Goal: Transaction & Acquisition: Purchase product/service

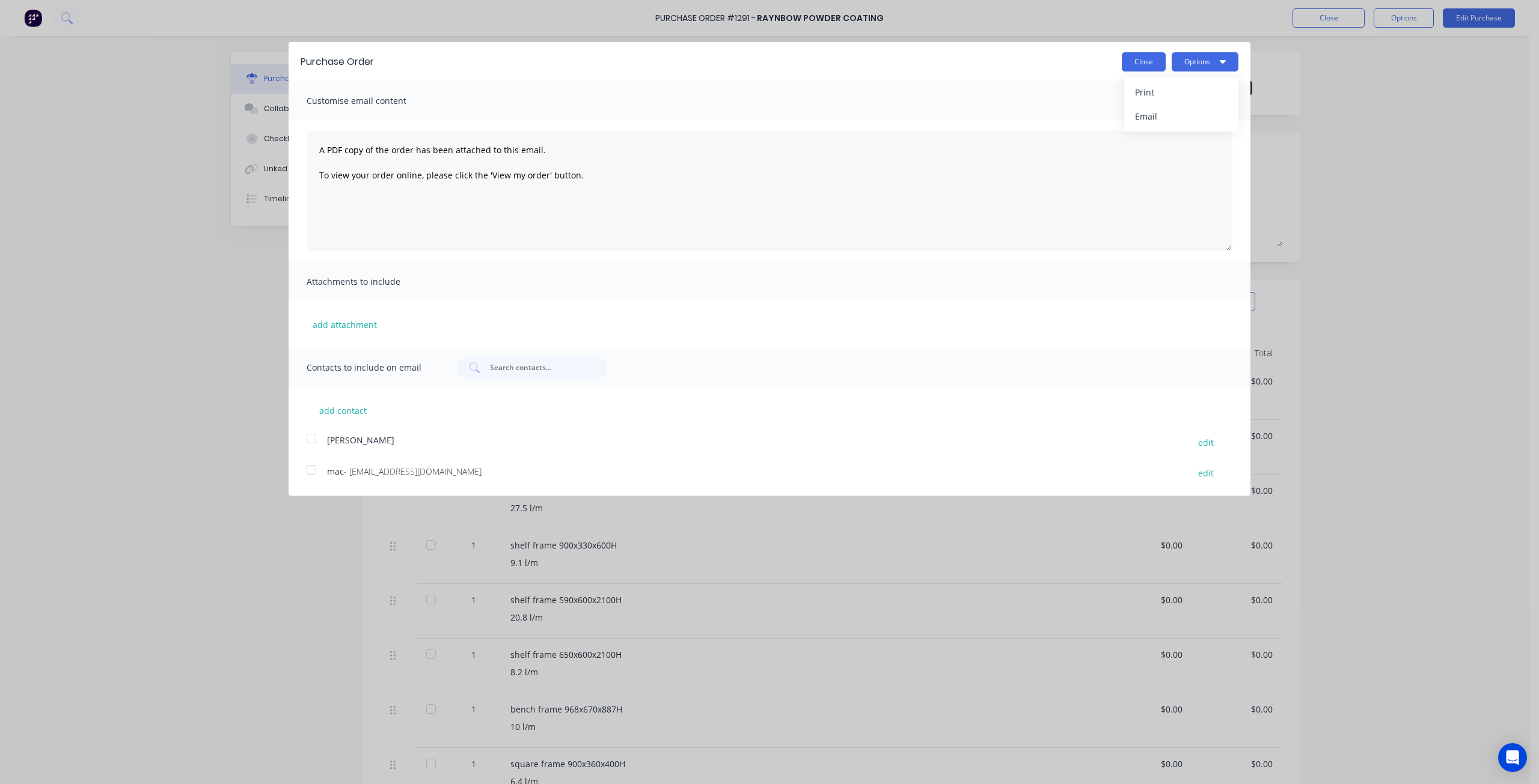
click at [1137, 58] on button "Close" at bounding box center [1143, 61] width 44 height 19
type textarea "x"
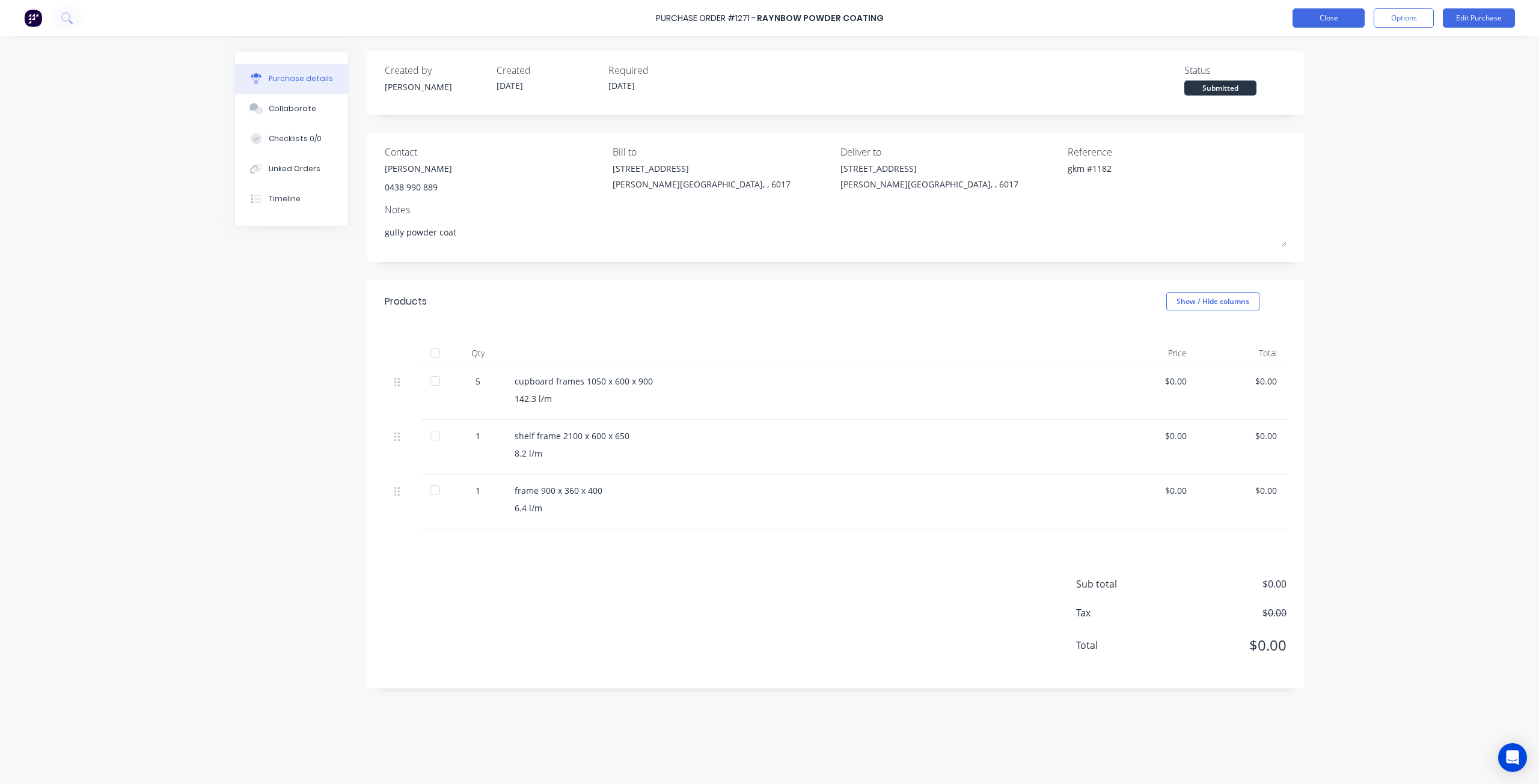
click at [1346, 19] on button "Close" at bounding box center [1329, 18] width 72 height 19
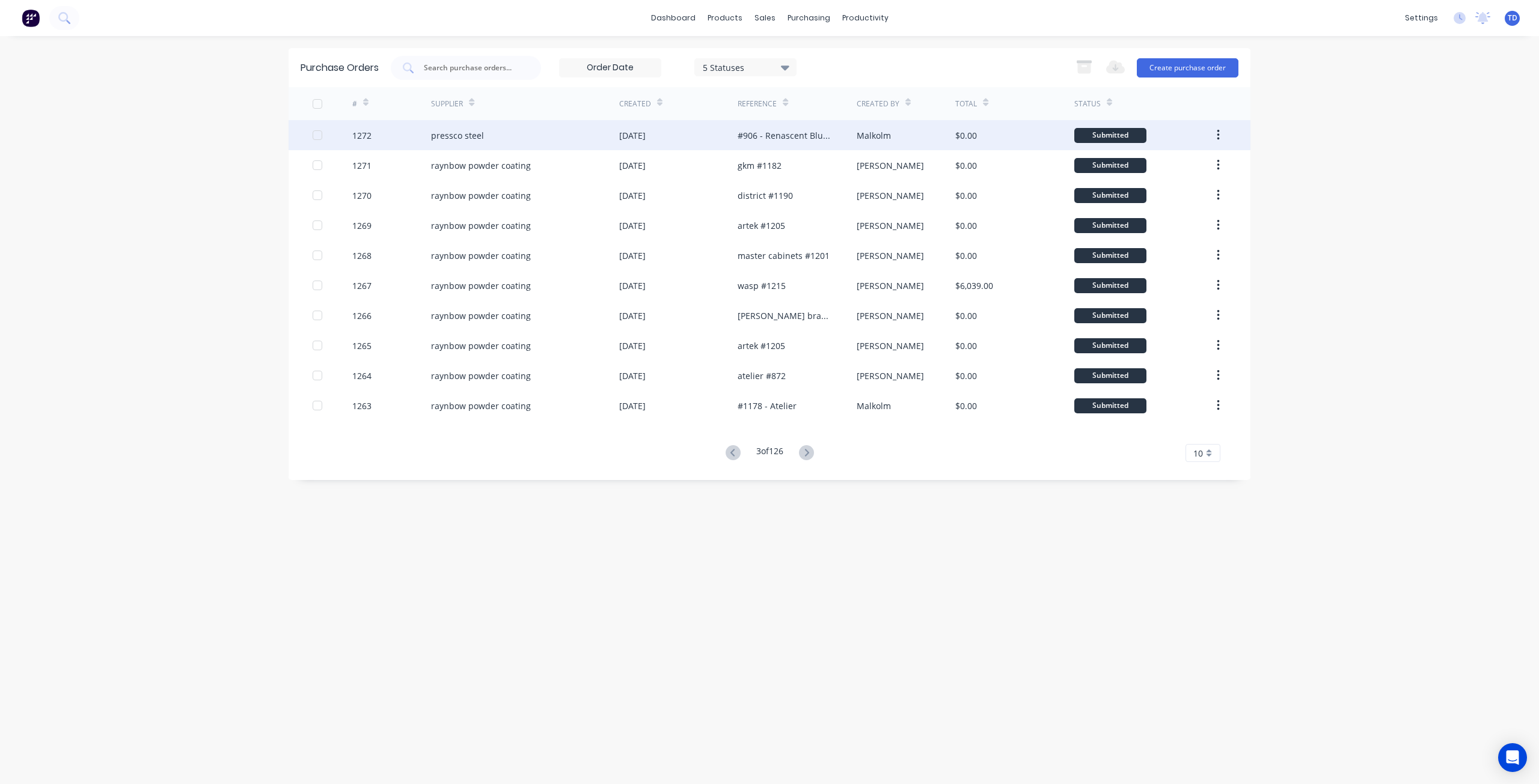
click at [800, 136] on div "#906 - Renascent Blue Gum" at bounding box center [785, 135] width 95 height 13
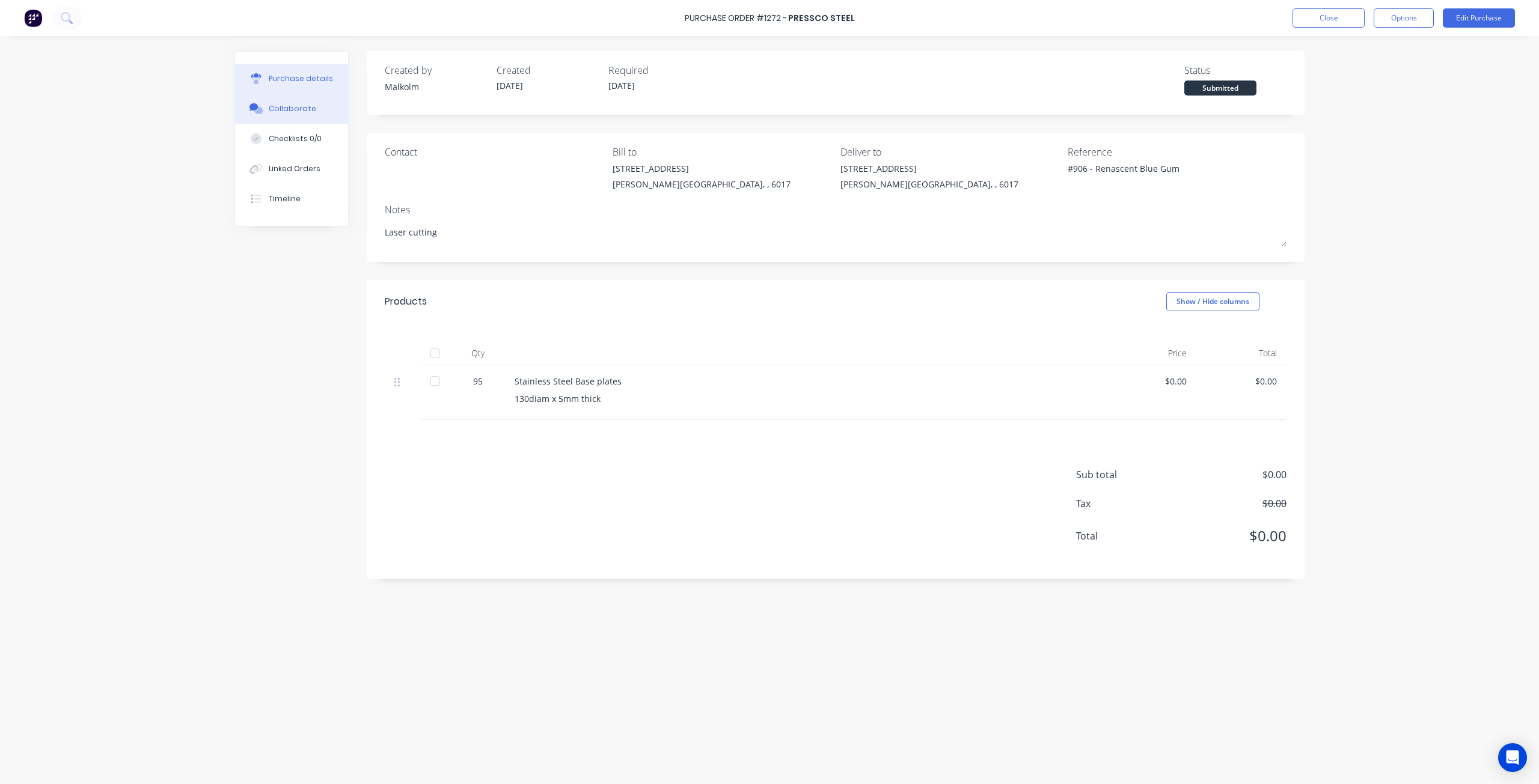
click at [296, 106] on div "Collaborate" at bounding box center [292, 109] width 47 height 11
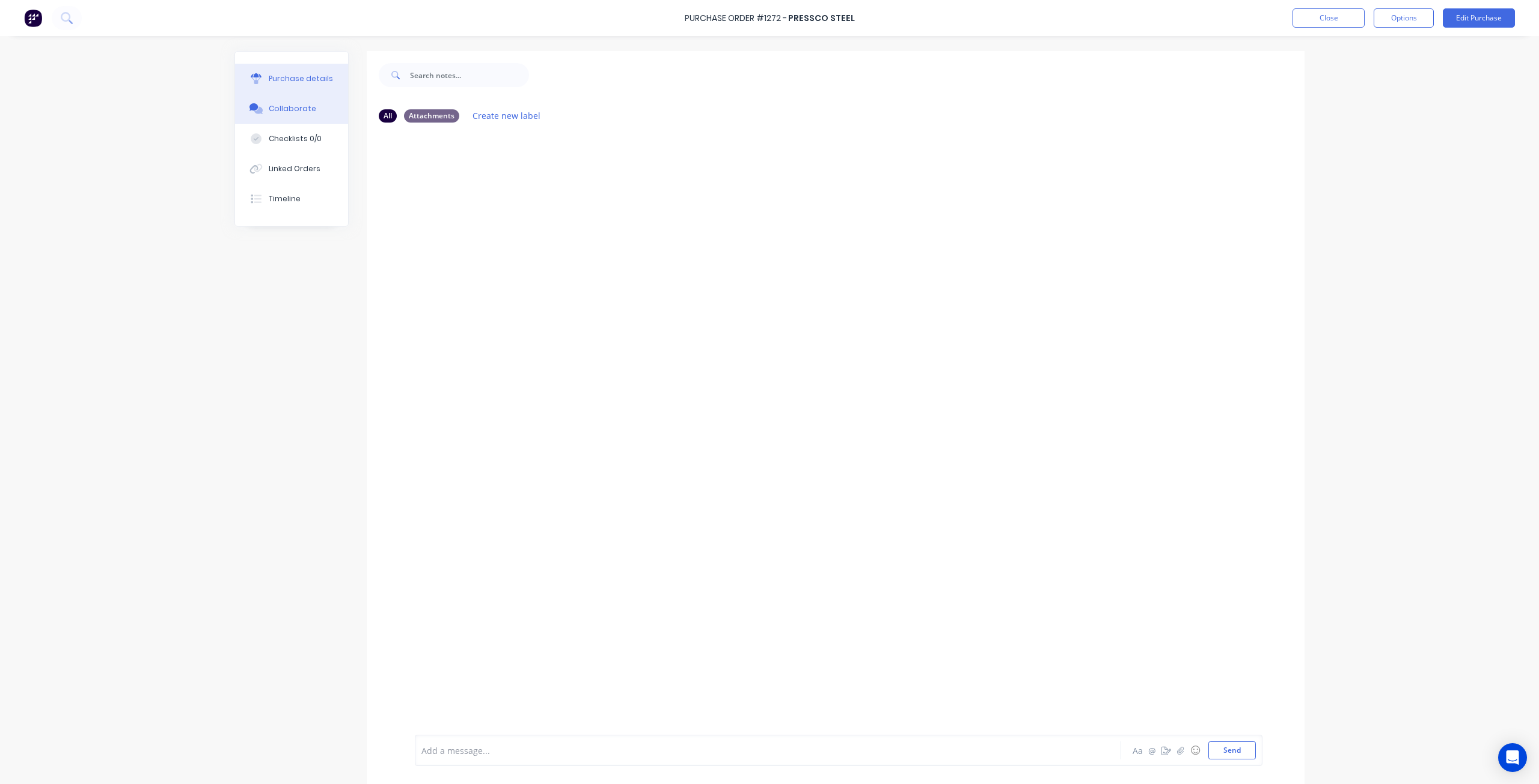
click at [307, 71] on button "Purchase details" at bounding box center [292, 79] width 113 height 30
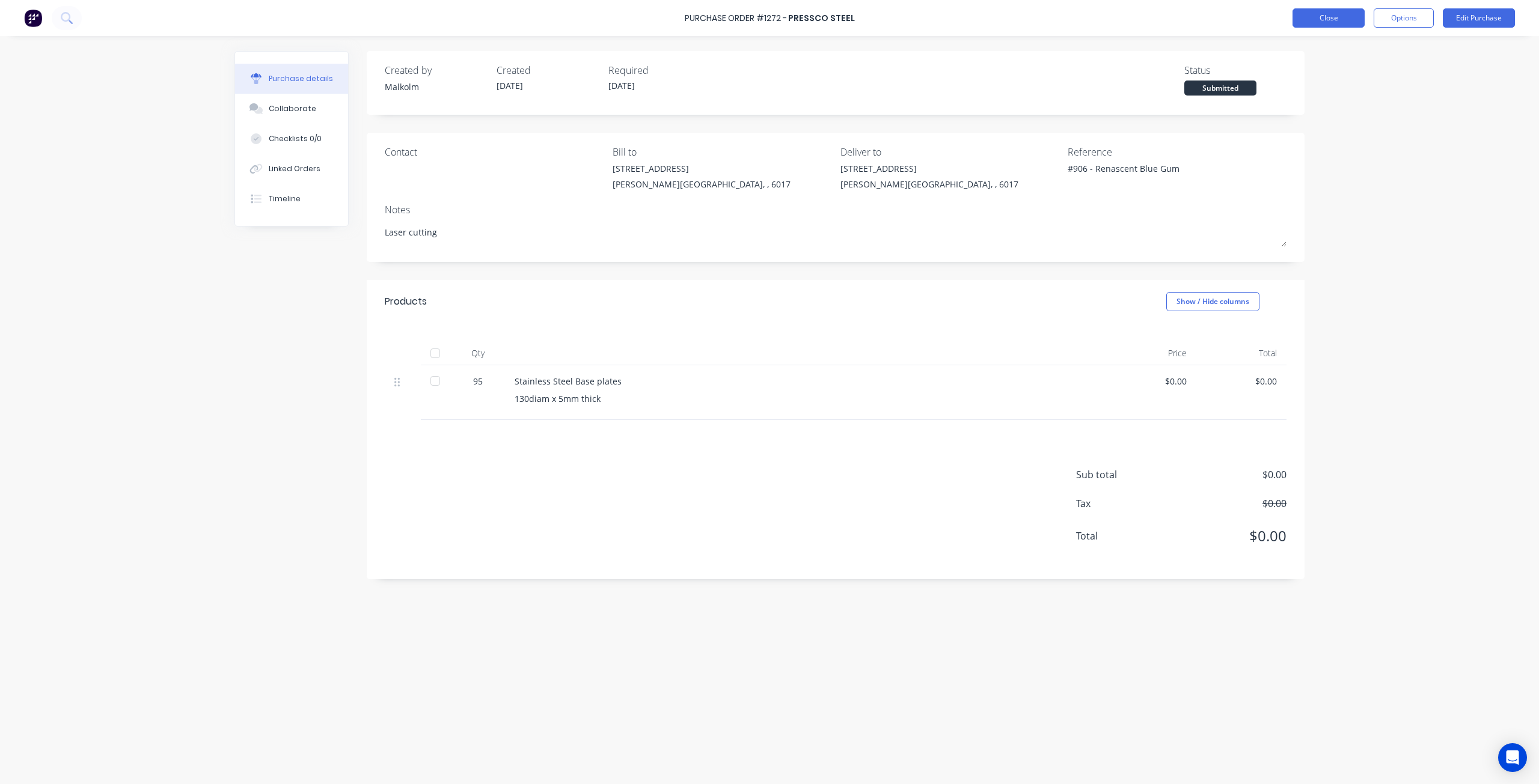
click at [1315, 13] on button "Close" at bounding box center [1329, 18] width 72 height 19
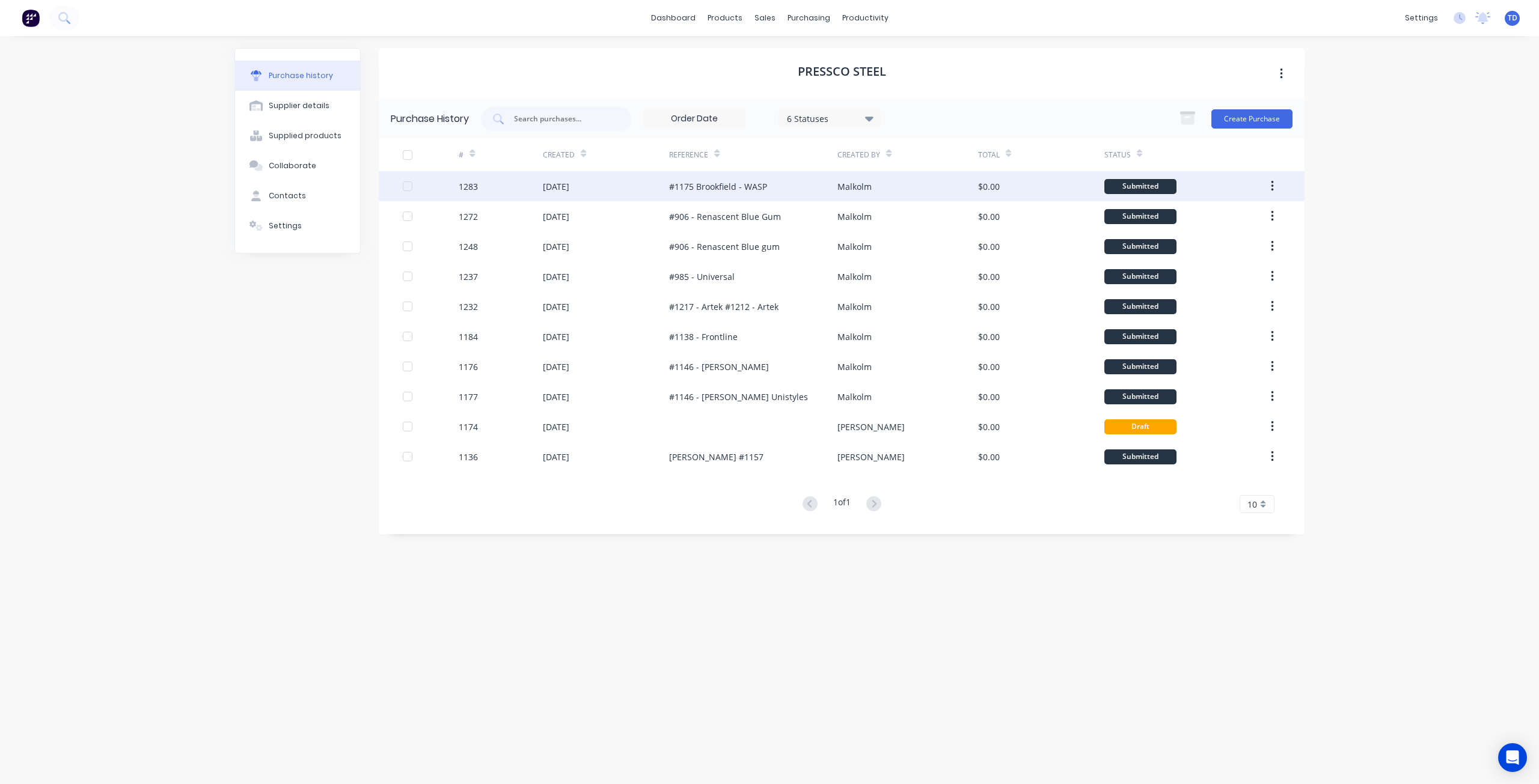
click at [680, 185] on div "#1175 Brookfield - WASP" at bounding box center [719, 187] width 98 height 13
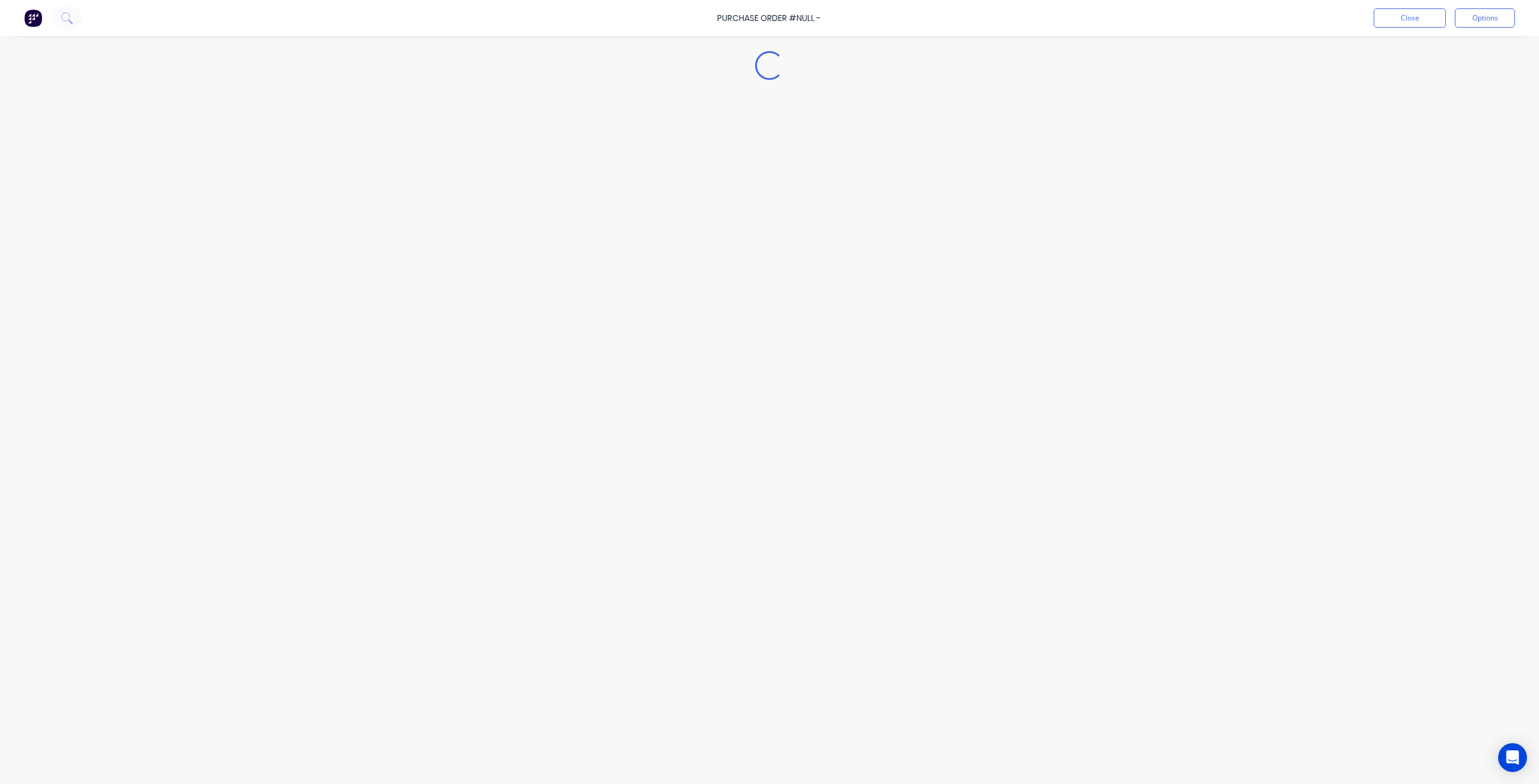
type textarea "x"
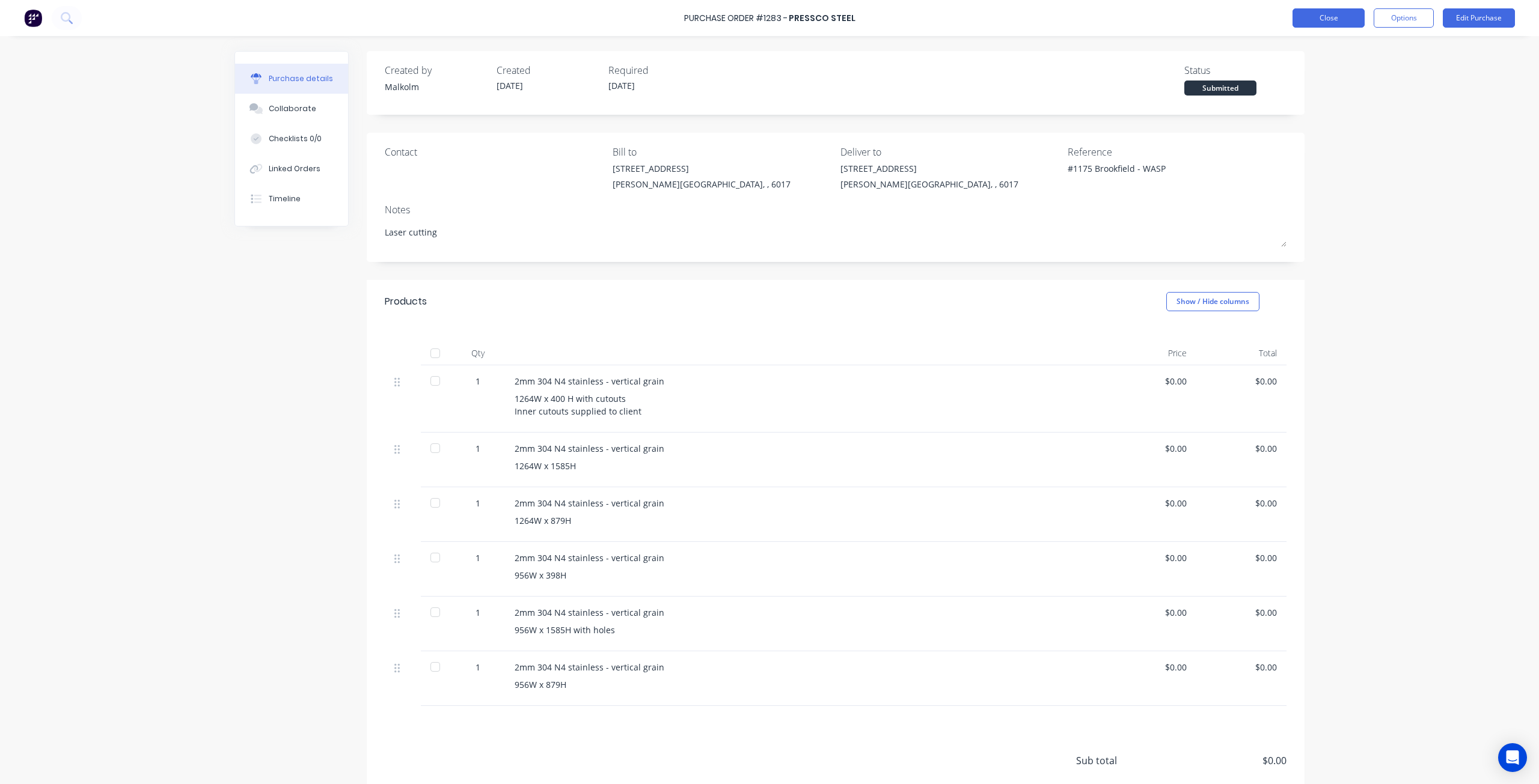
click at [1316, 15] on button "Close" at bounding box center [1329, 18] width 72 height 19
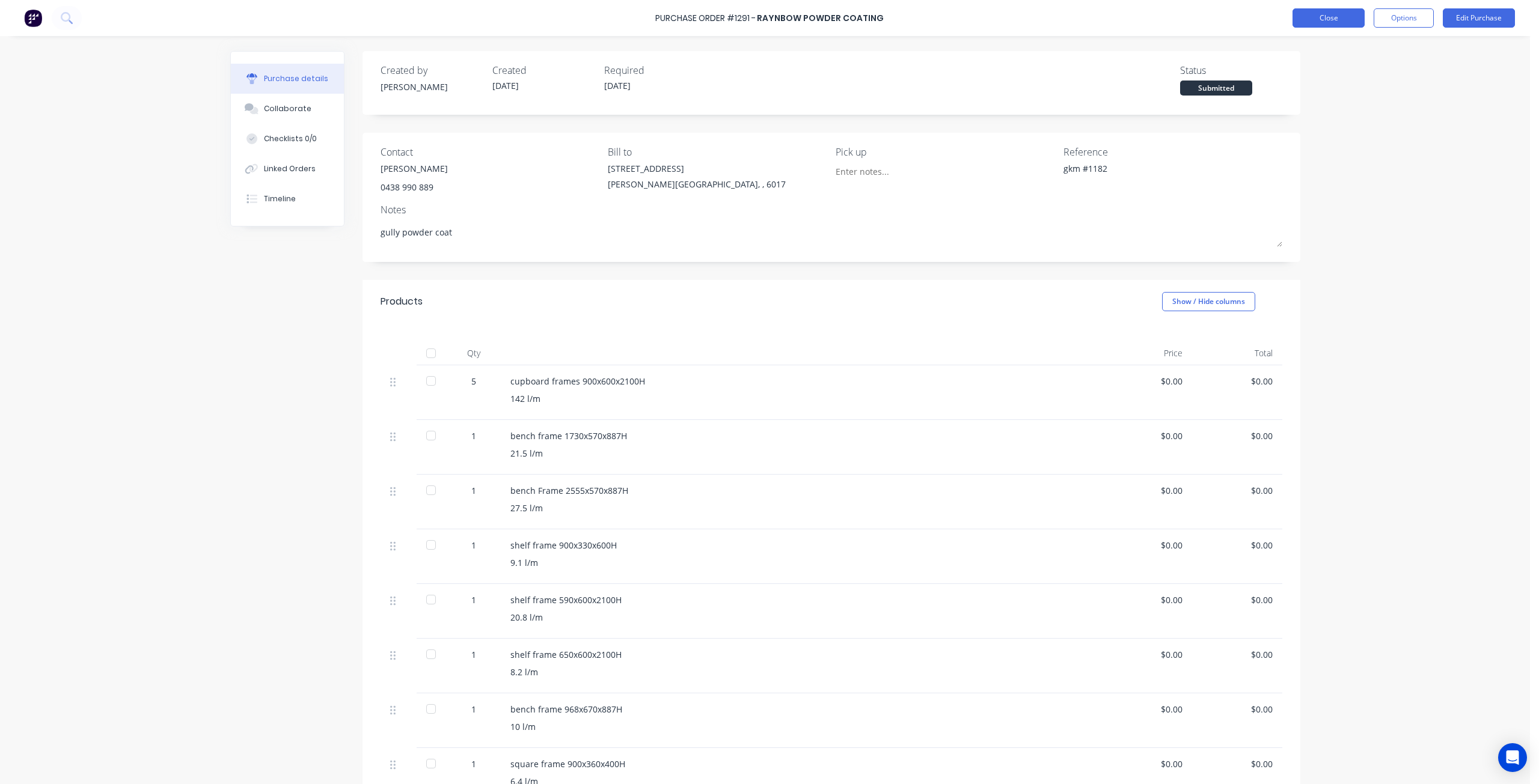
click at [1319, 18] on button "Close" at bounding box center [1329, 18] width 72 height 19
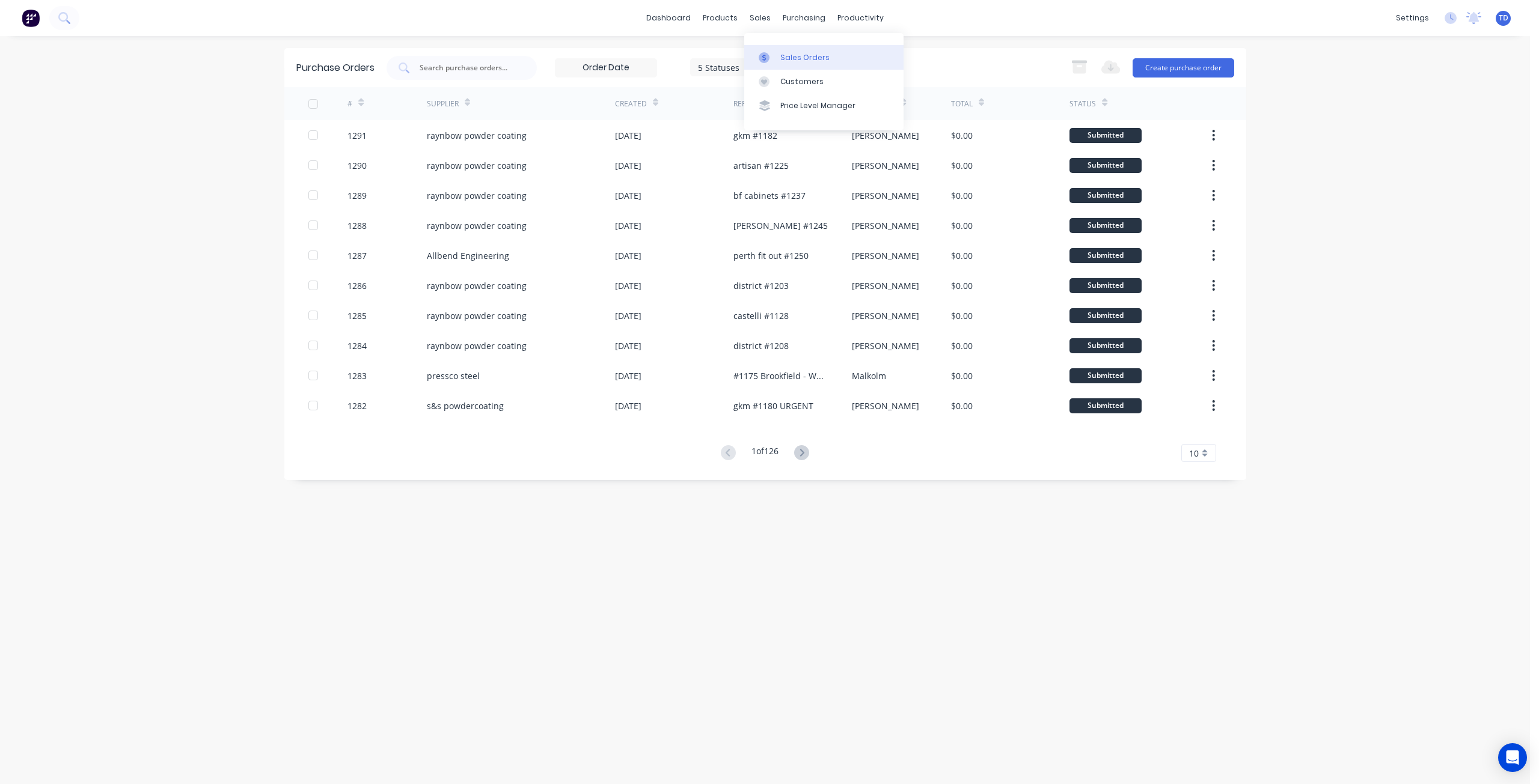
click at [782, 54] on div "Sales Orders" at bounding box center [805, 57] width 49 height 11
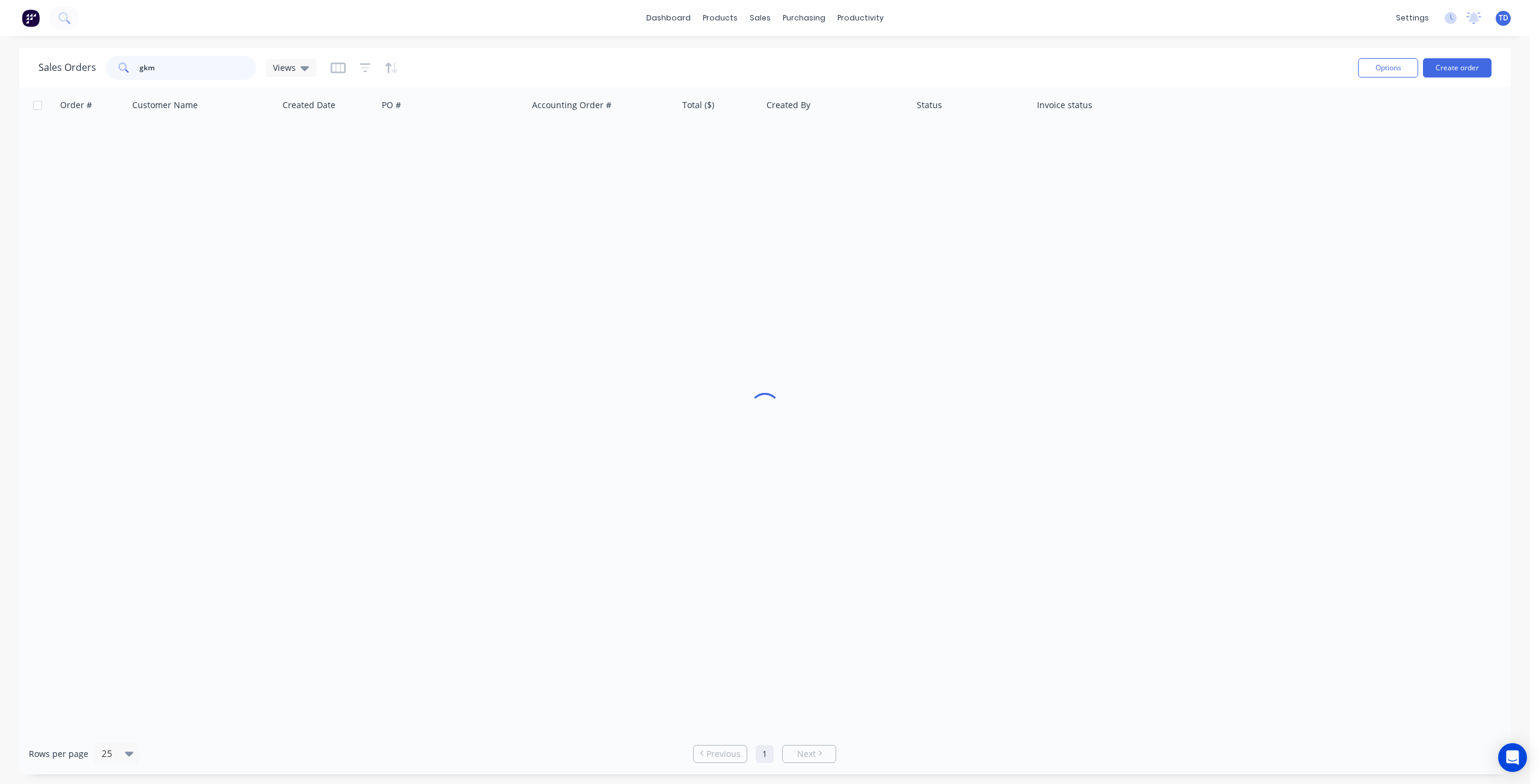
click at [66, 67] on div "Sales Orders gkm Views" at bounding box center [177, 68] width 278 height 24
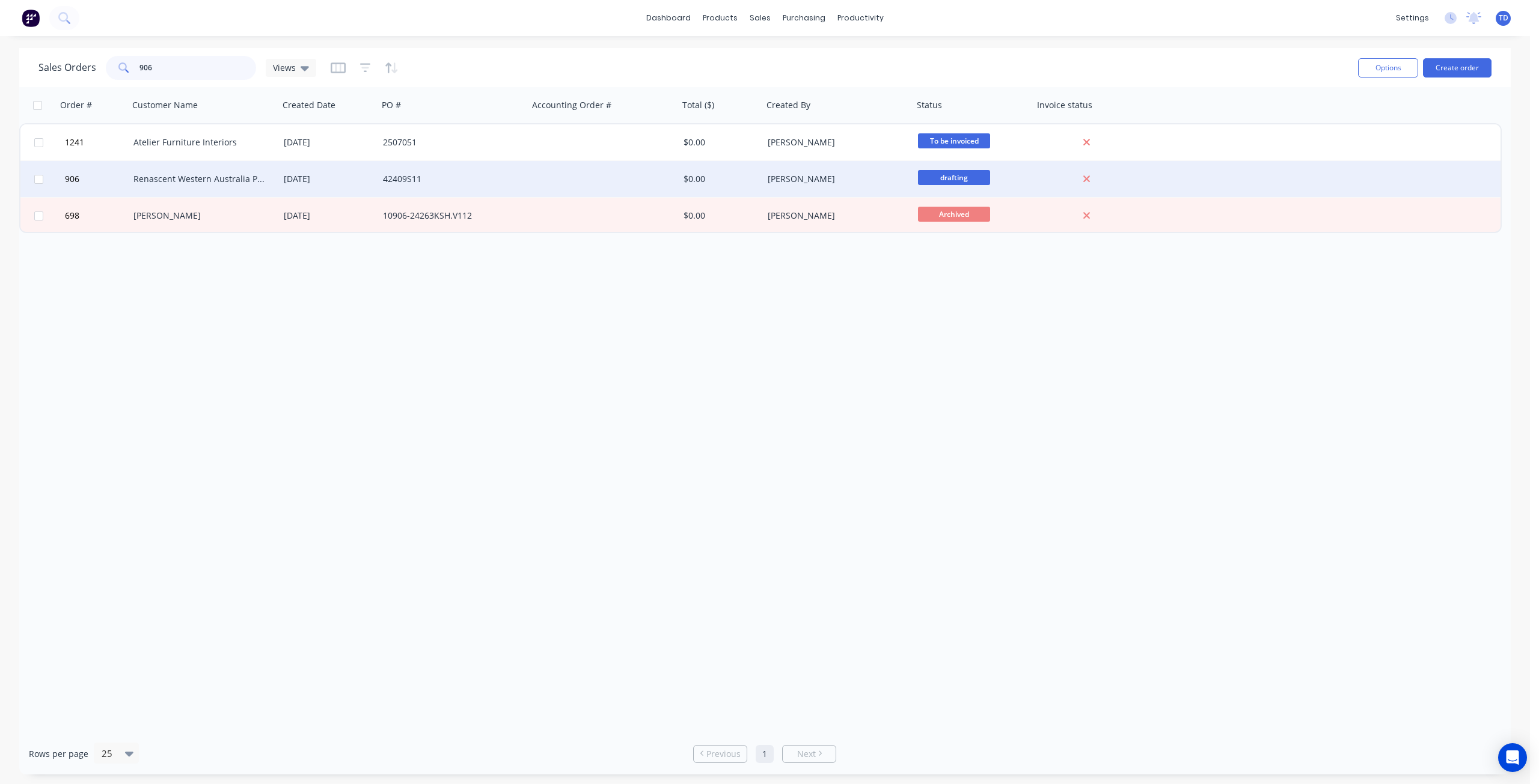
type input "906"
click at [237, 179] on div "Renascent Western Australia PTY LTD" at bounding box center [200, 179] width 134 height 12
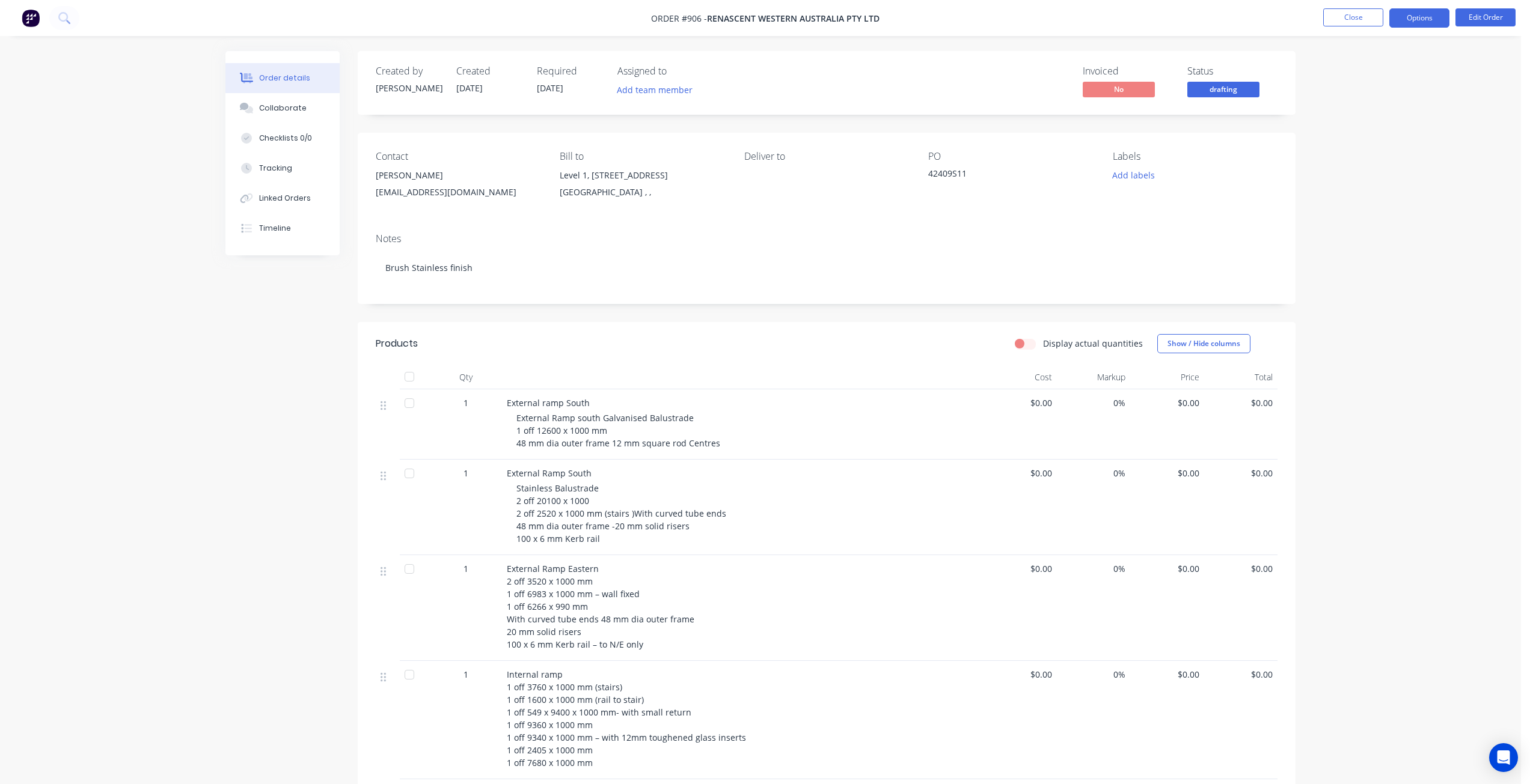
click at [1428, 17] on button "Options" at bounding box center [1419, 18] width 60 height 19
click at [1381, 216] on div "Purchase Products" at bounding box center [1383, 217] width 110 height 18
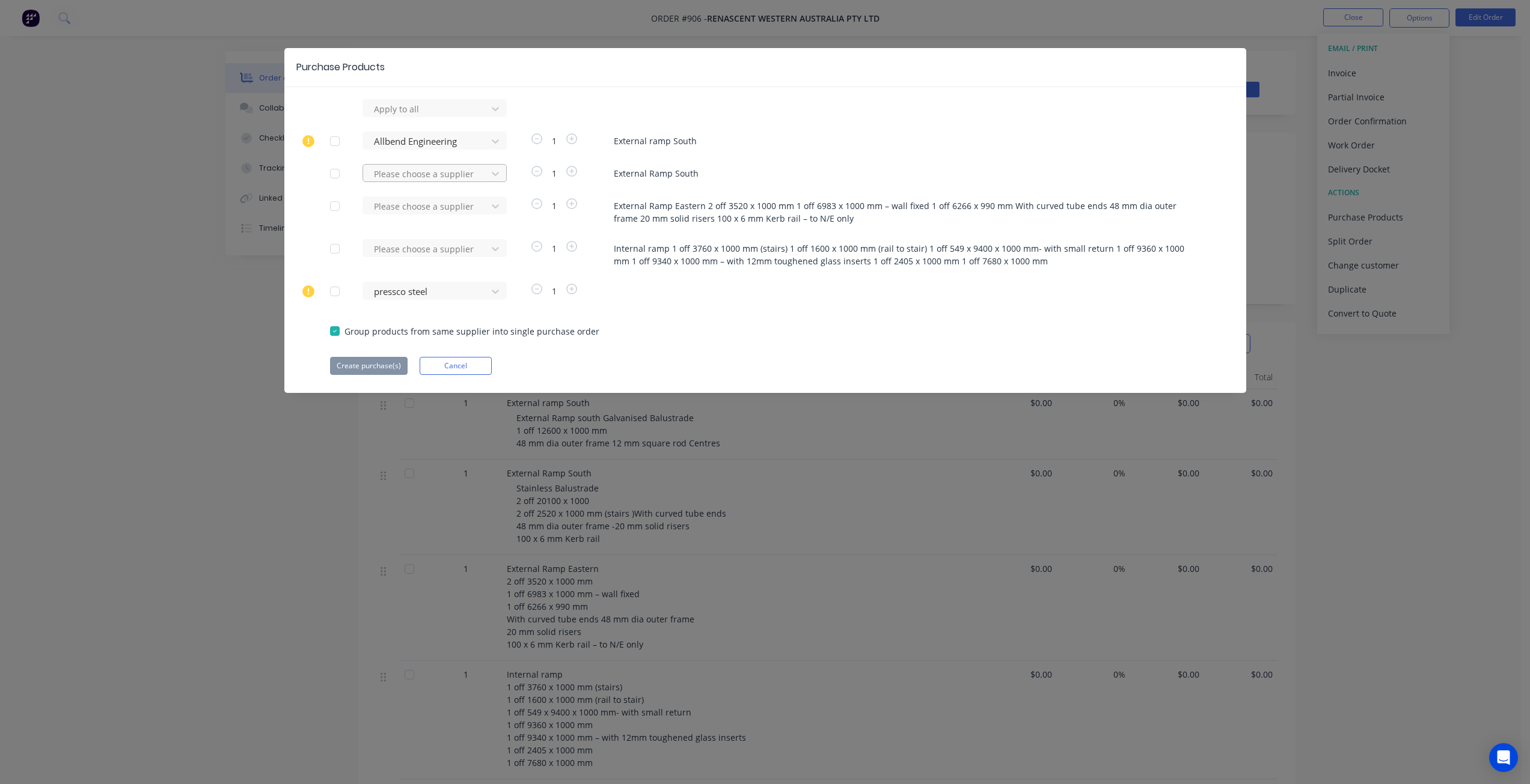
click at [408, 117] on div at bounding box center [427, 109] width 108 height 15
type input "uni"
click at [420, 285] on div "united fasteners" at bounding box center [435, 285] width 145 height 22
click at [378, 360] on button "Create purchase(s)" at bounding box center [369, 365] width 78 height 18
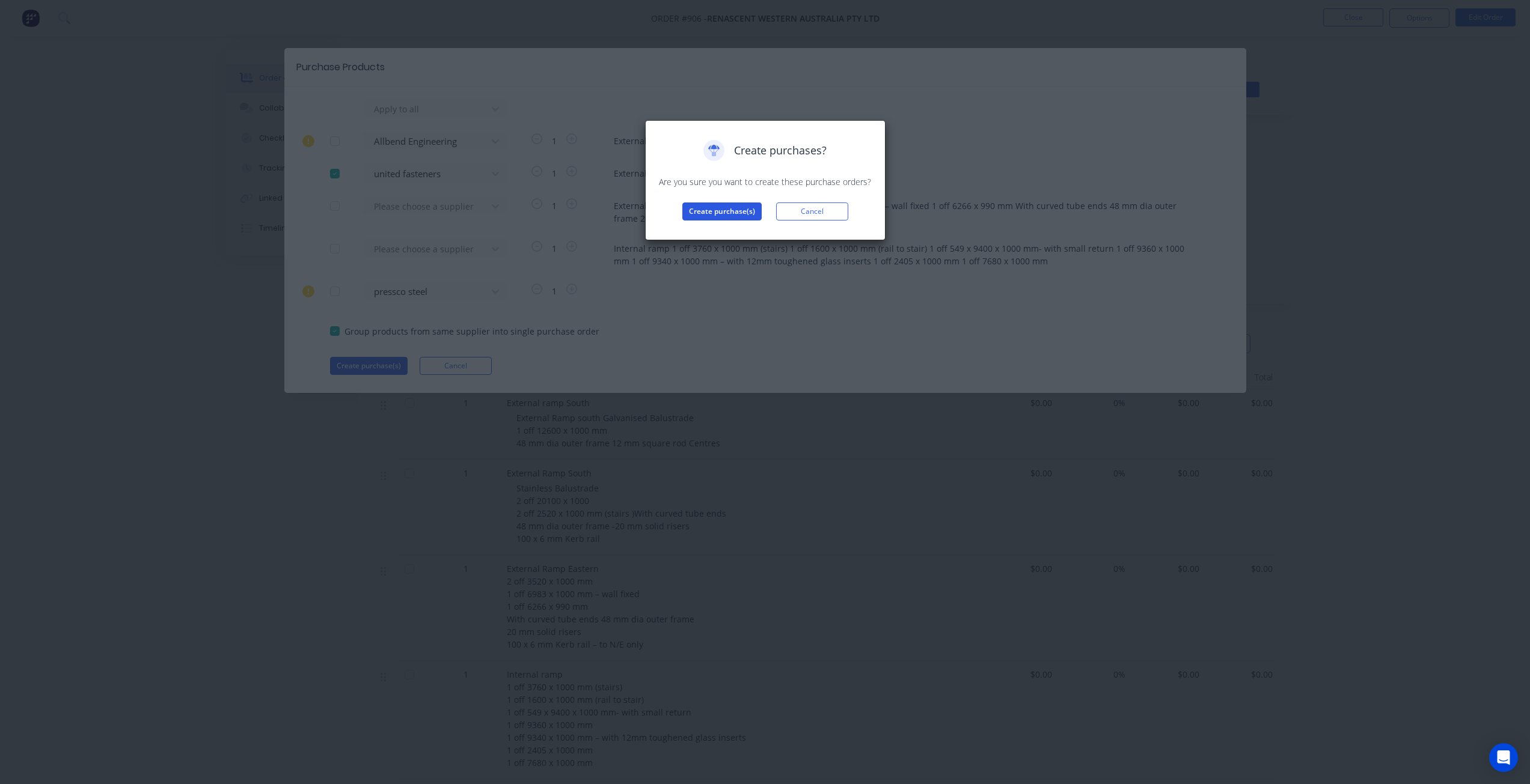
click at [711, 216] on button "Create purchase(s)" at bounding box center [722, 210] width 80 height 18
click at [720, 228] on button "View purchase(s)" at bounding box center [722, 230] width 72 height 18
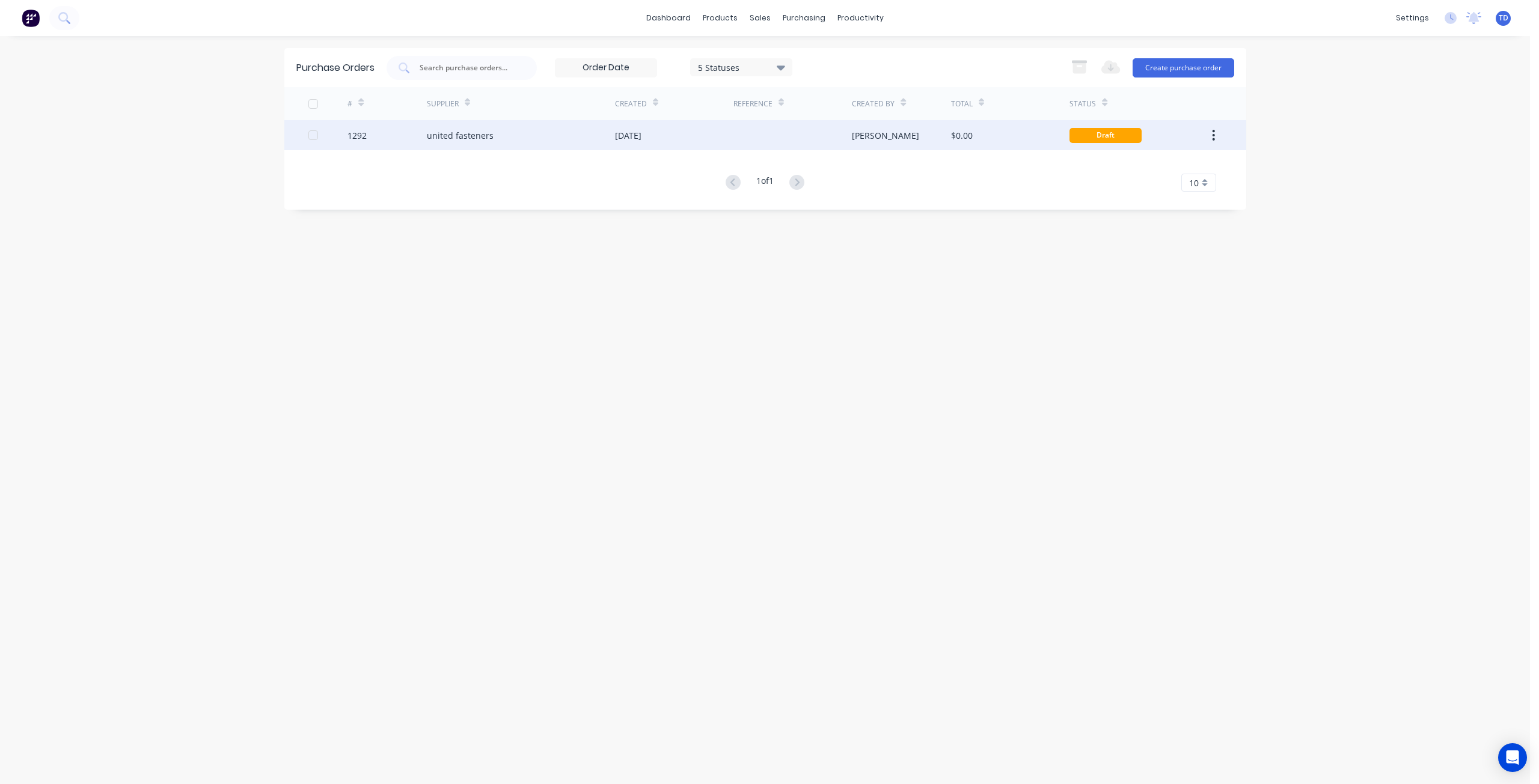
click at [463, 133] on div "united fasteners" at bounding box center [460, 135] width 67 height 13
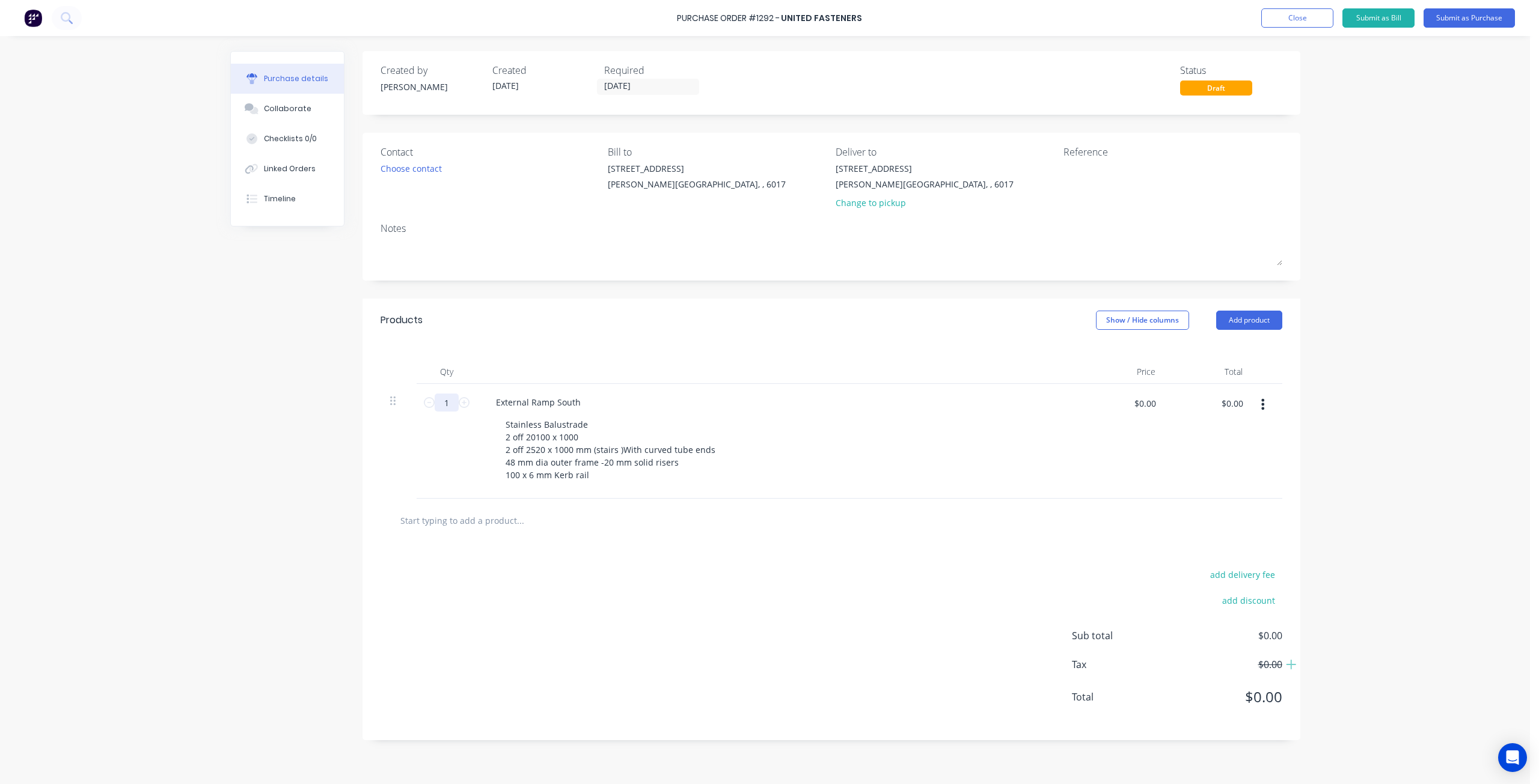
click at [447, 401] on input "1" at bounding box center [447, 402] width 24 height 18
type input "400"
drag, startPoint x: 494, startPoint y: 398, endPoint x: 584, endPoint y: 399, distance: 90.0
click at [584, 399] on div "External Ramp South" at bounding box center [539, 402] width 104 height 18
drag, startPoint x: 556, startPoint y: 447, endPoint x: 603, endPoint y: 475, distance: 54.7
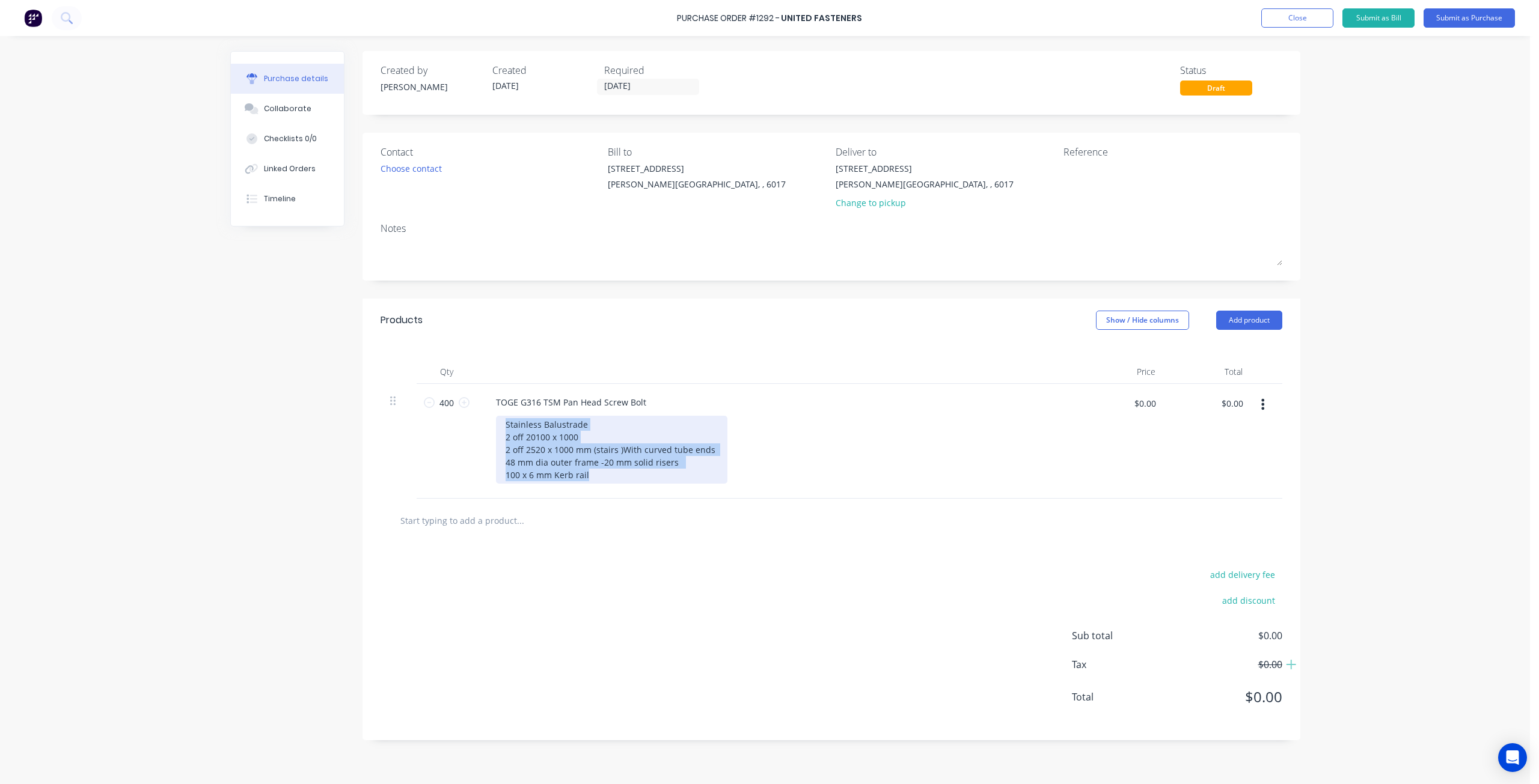
click at [603, 475] on div "Stainless Balustrade 2 off 20100 x 1000 2 off 2520 x 1000 mm (stairs )With curv…" at bounding box center [612, 449] width 232 height 68
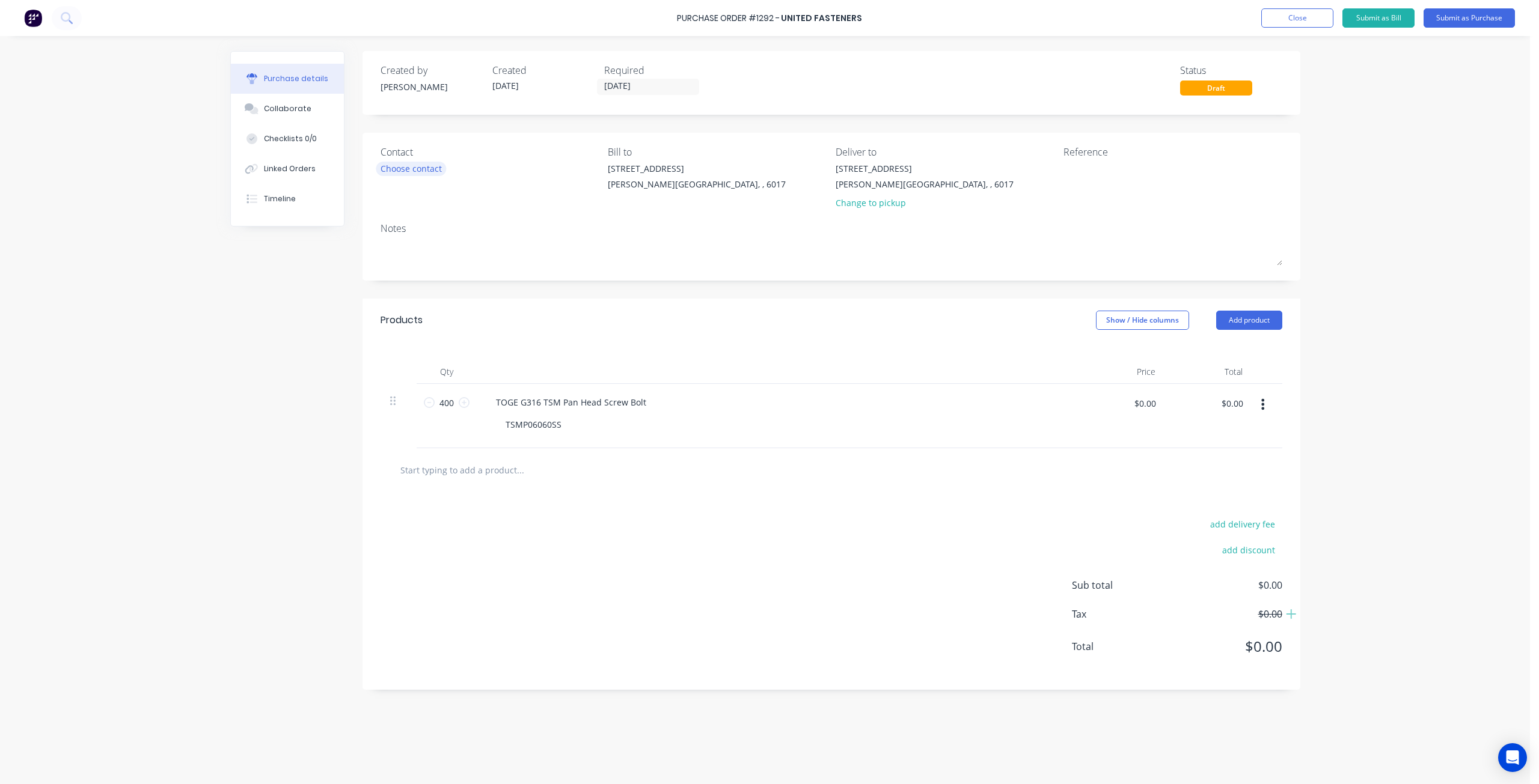
click at [422, 173] on div "Choose contact" at bounding box center [411, 169] width 61 height 13
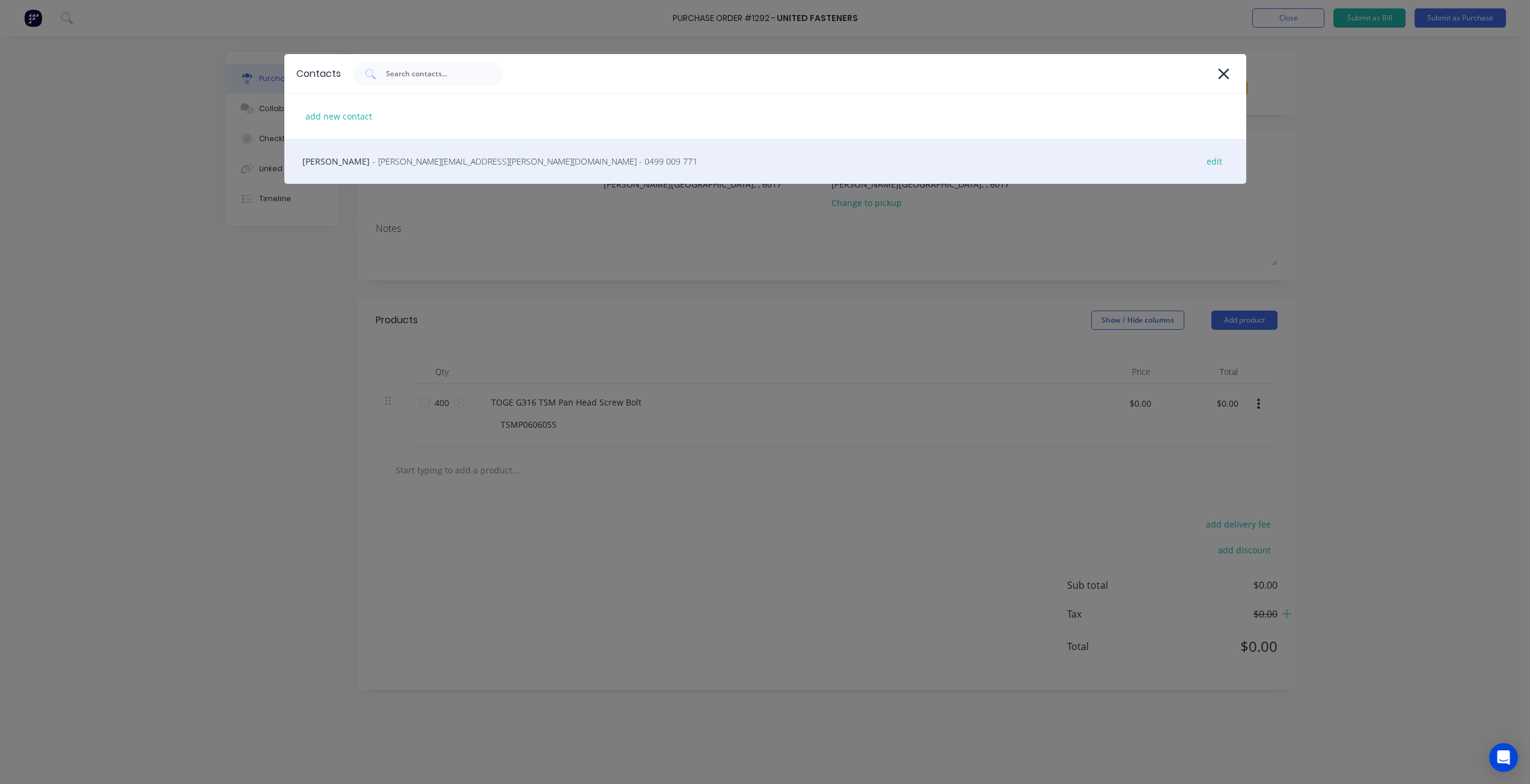
click at [427, 168] on div "pablo gonzalez - pablo.gonzalez@unitedfasteners.com.au - 0499 009 771 edit" at bounding box center [765, 161] width 962 height 45
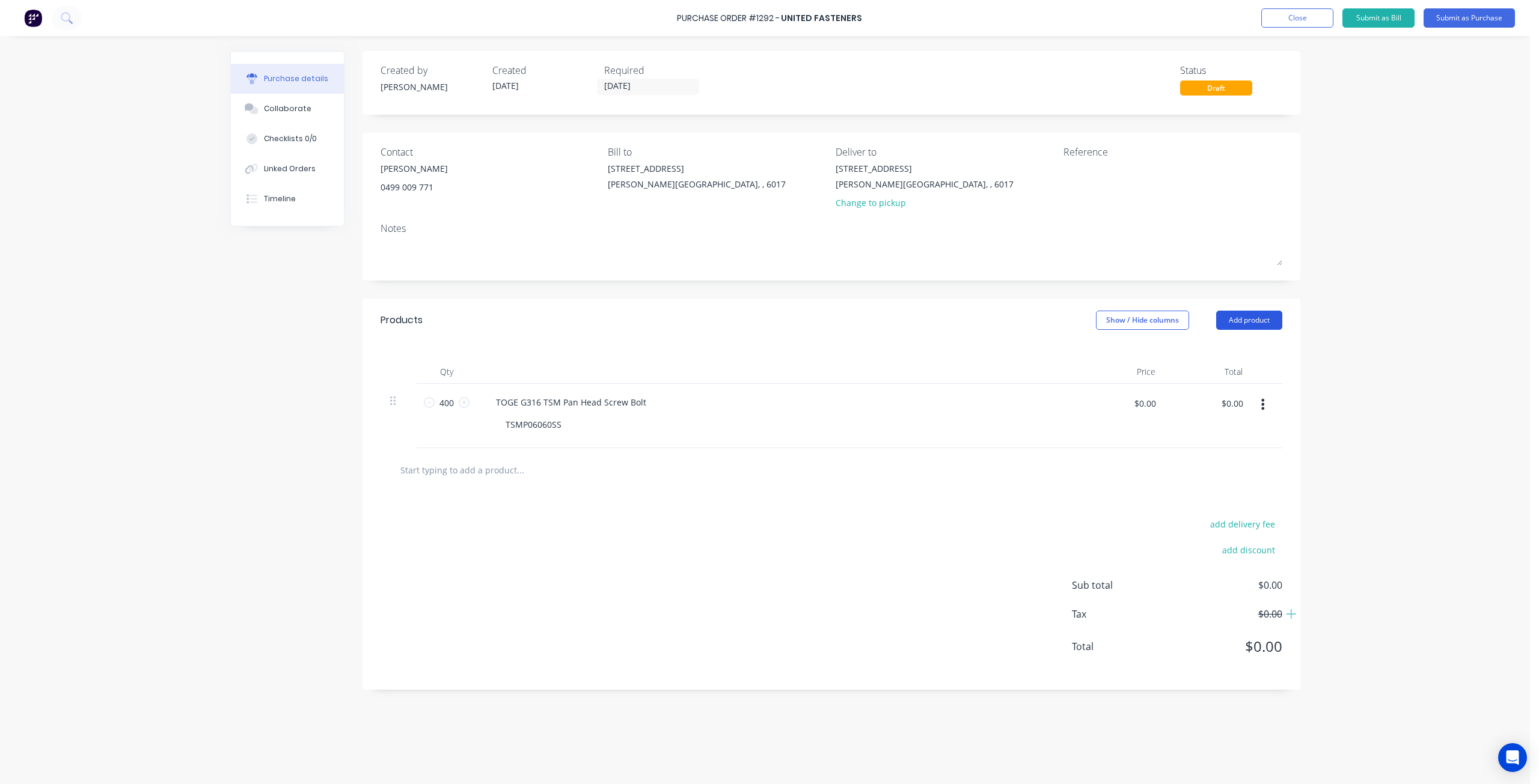
click at [1261, 317] on button "Add product" at bounding box center [1249, 320] width 66 height 19
click at [1208, 377] on div "Basic product" at bounding box center [1225, 375] width 93 height 18
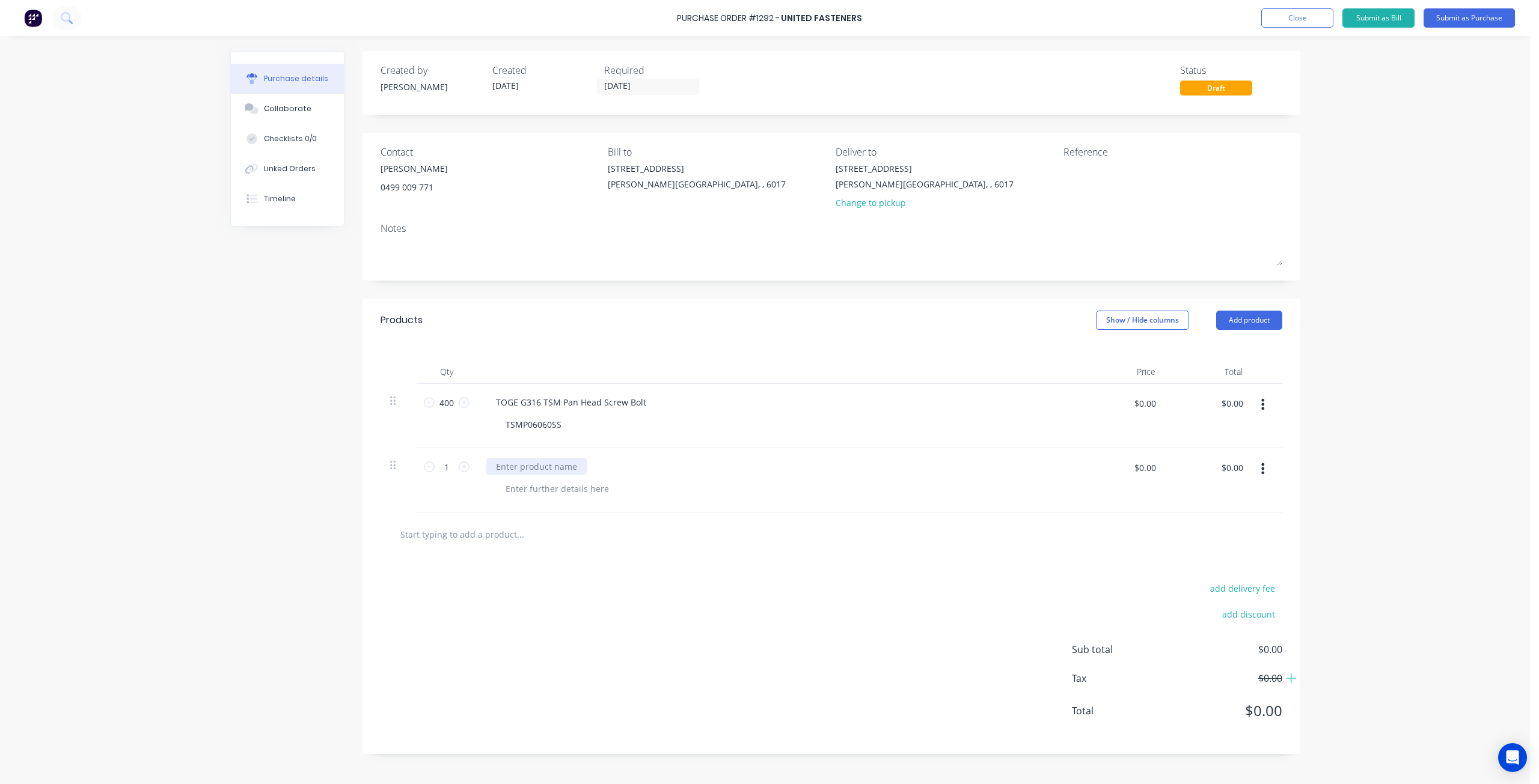
click at [553, 462] on div at bounding box center [537, 466] width 100 height 18
paste div
click at [524, 487] on div at bounding box center [557, 488] width 122 height 18
paste div
click at [449, 466] on input "1" at bounding box center [447, 466] width 24 height 18
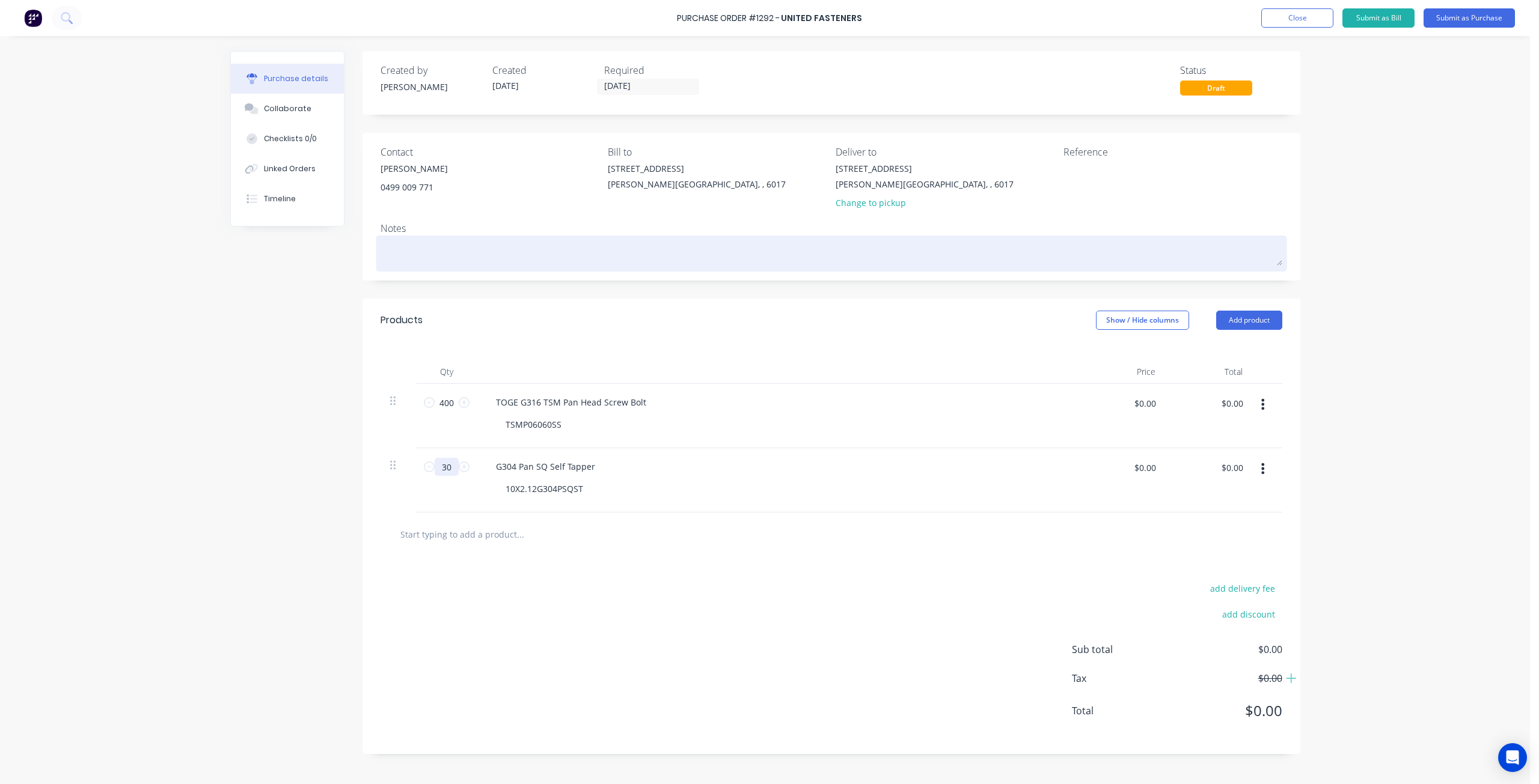
type input "30"
click at [412, 255] on textarea at bounding box center [831, 251] width 902 height 27
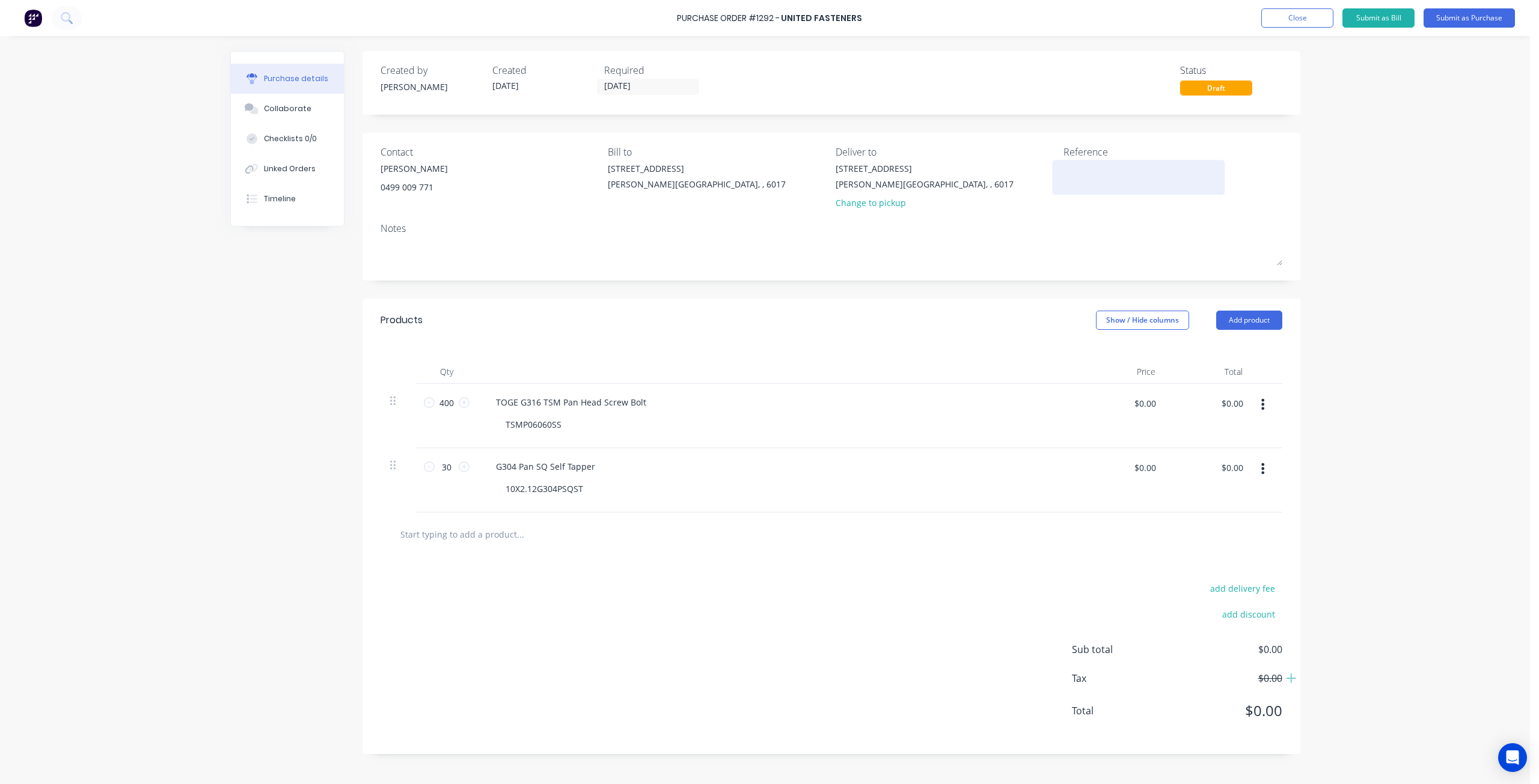
click at [1091, 185] on textarea at bounding box center [1138, 175] width 150 height 27
type textarea "renascent #"
type textarea "x"
type textarea "renascent #9"
type textarea "x"
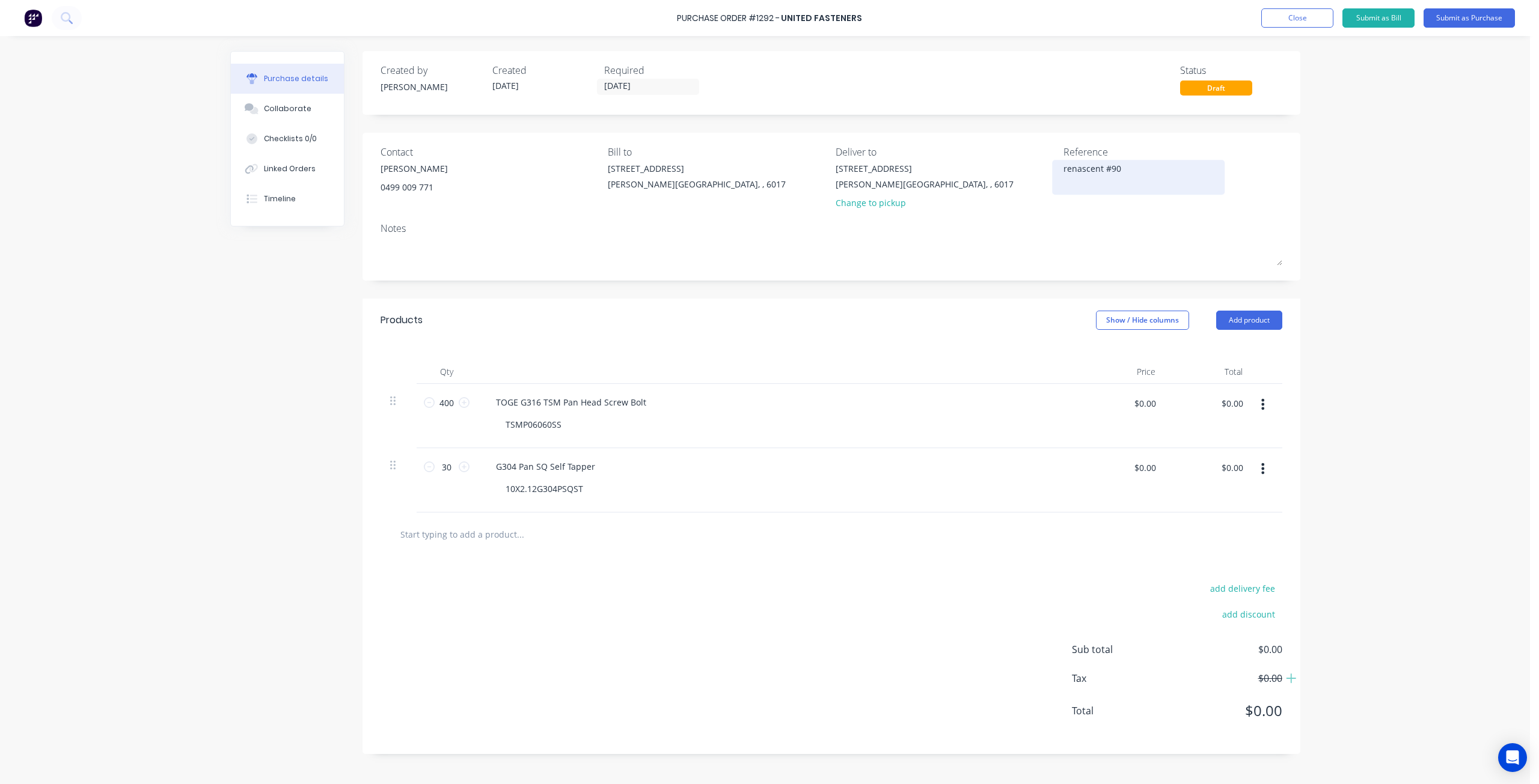
type textarea "renascent #906"
type textarea "x"
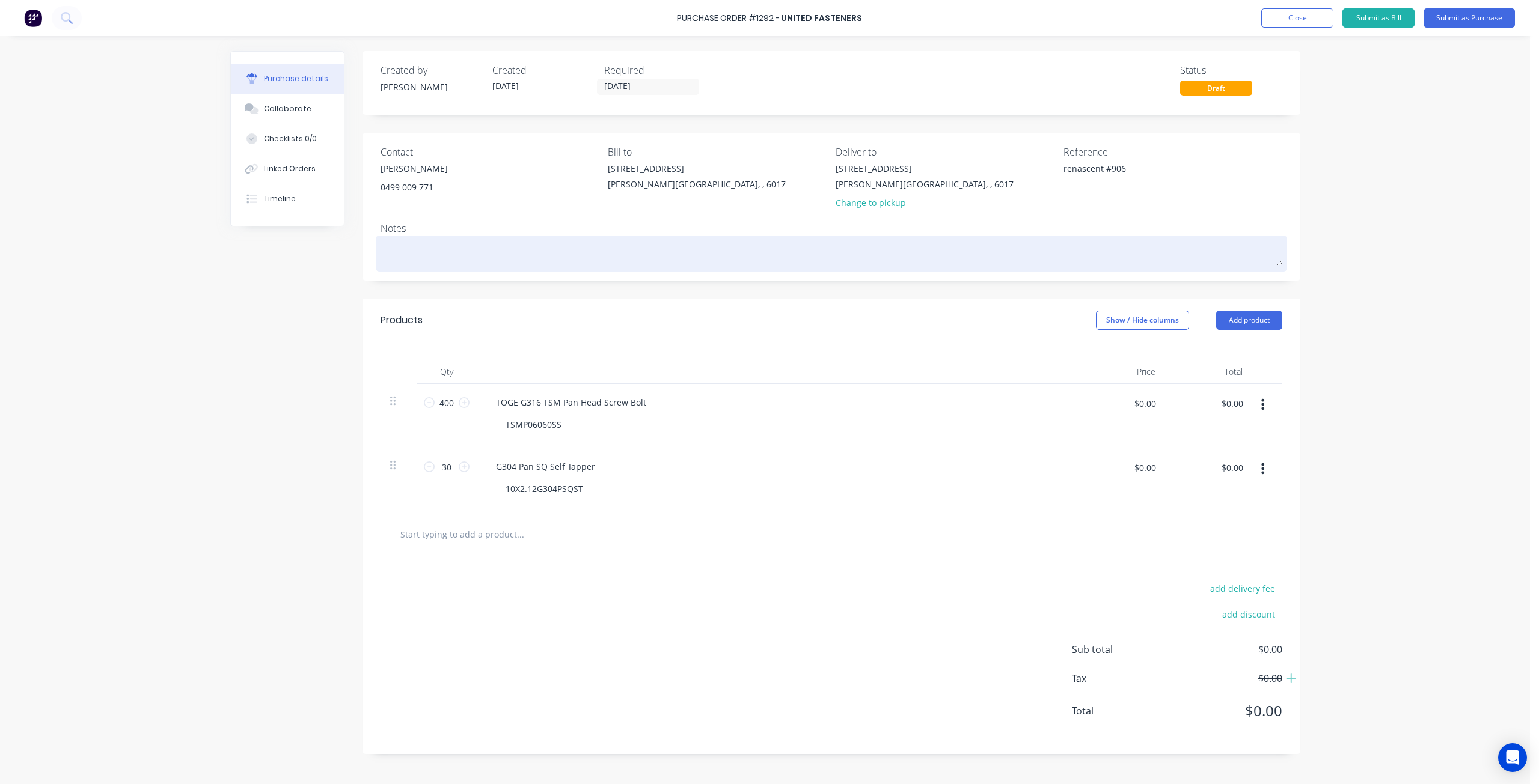
type textarea "renascent #906"
type textarea "x"
type textarea "renascent #906"
click at [422, 248] on textarea at bounding box center [831, 251] width 902 height 27
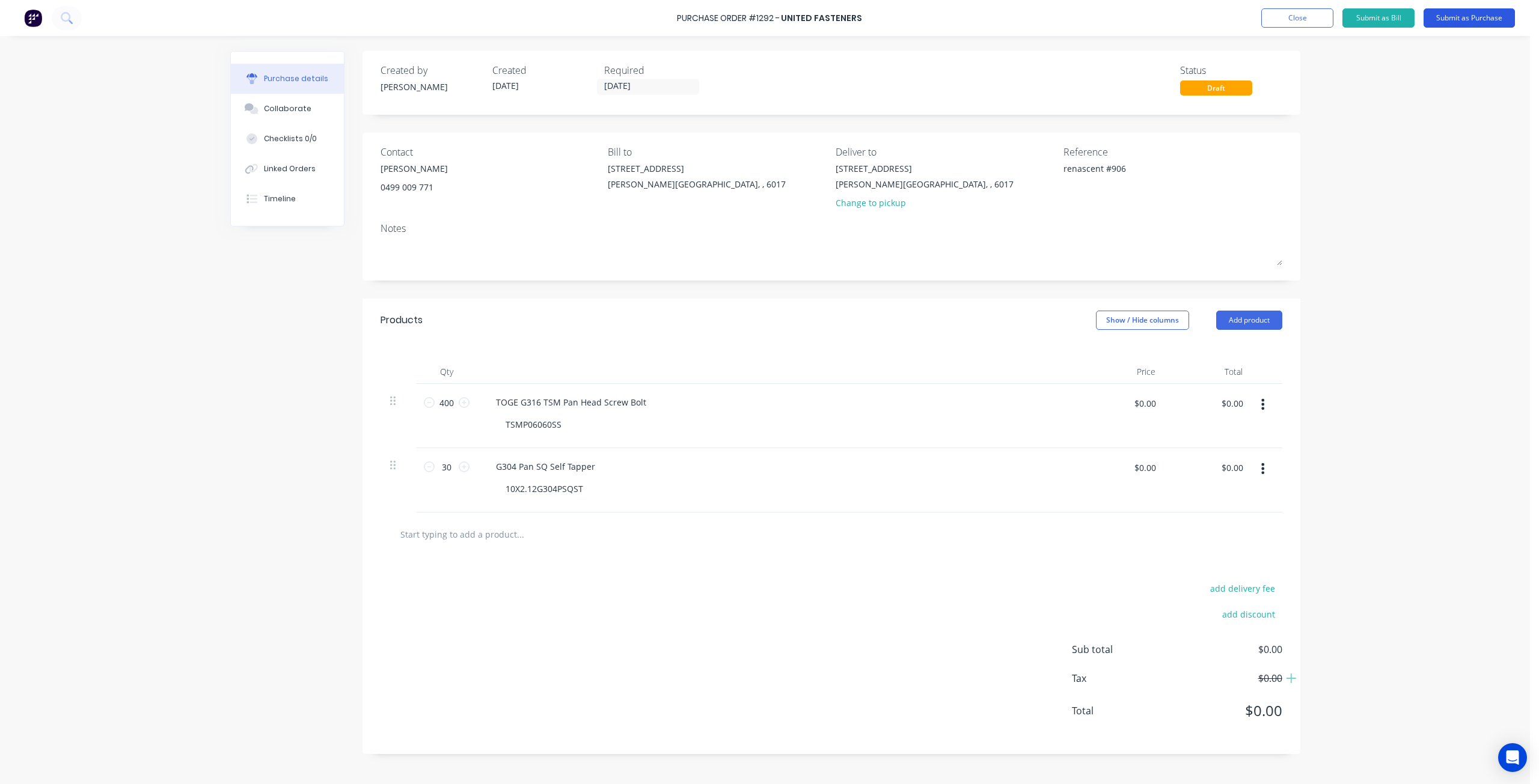
click at [1469, 11] on button "Submit as Purchase" at bounding box center [1469, 18] width 92 height 19
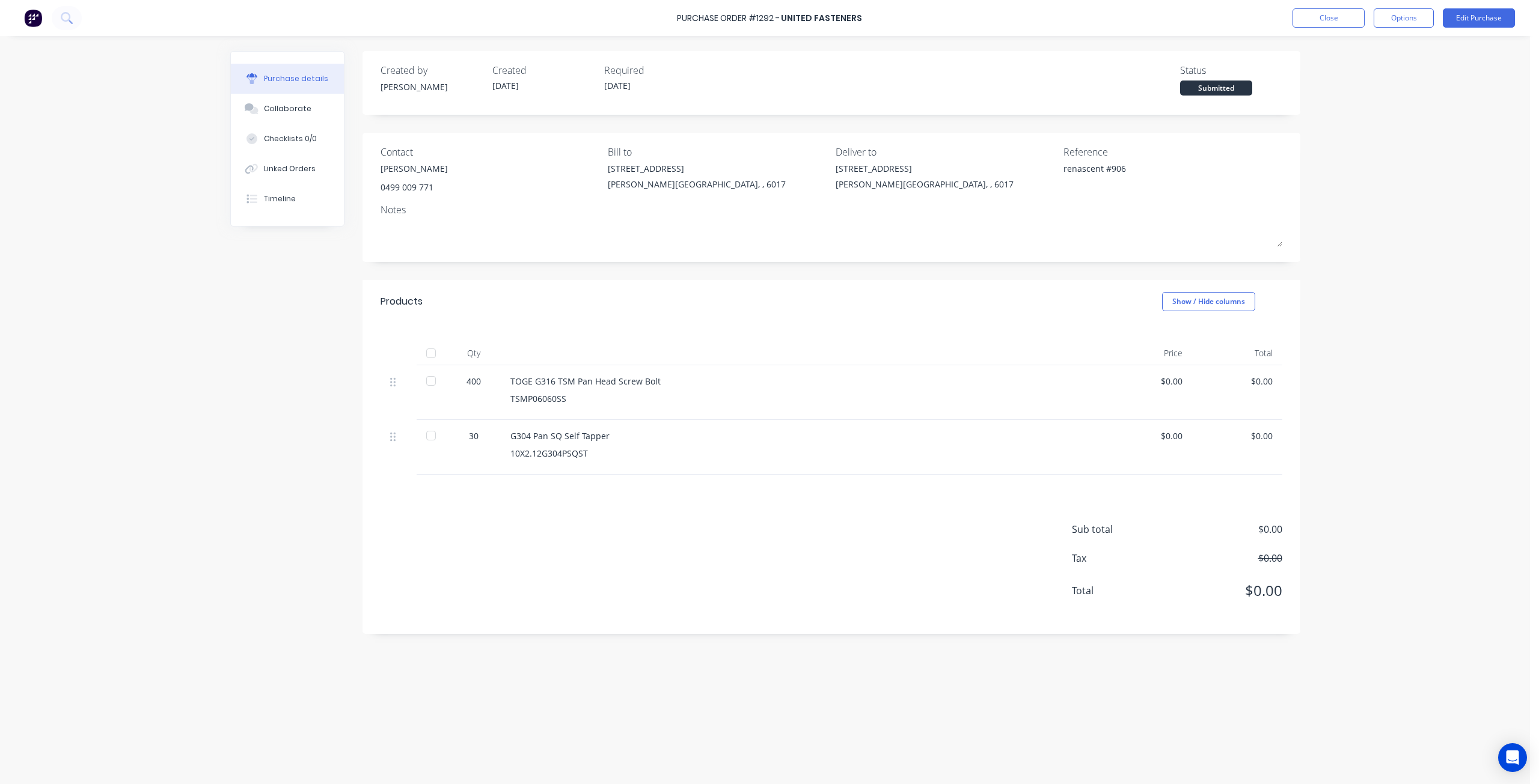
drag, startPoint x: 1421, startPoint y: 17, endPoint x: 1414, endPoint y: 29, distance: 13.9
click at [1421, 17] on button "Options" at bounding box center [1404, 18] width 60 height 19
click at [1363, 41] on div "Print / Email" at bounding box center [1377, 48] width 93 height 18
click at [1360, 97] on div "Without pricing" at bounding box center [1377, 96] width 93 height 18
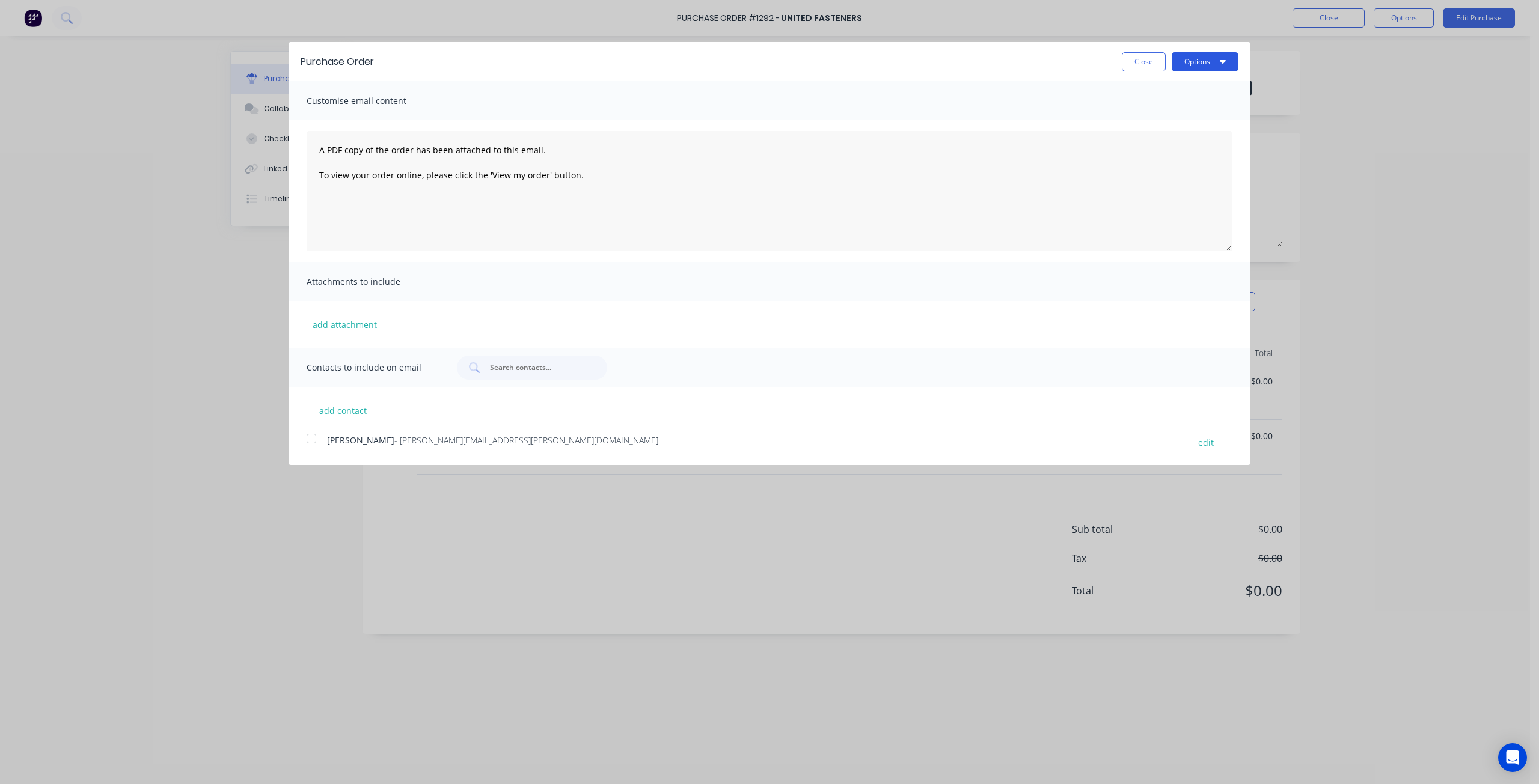
click at [1206, 61] on button "Options" at bounding box center [1205, 61] width 67 height 19
click at [1192, 92] on div "Print" at bounding box center [1181, 92] width 93 height 18
type textarea "x"
